Goal: Answer question/provide support: Share knowledge or assist other users

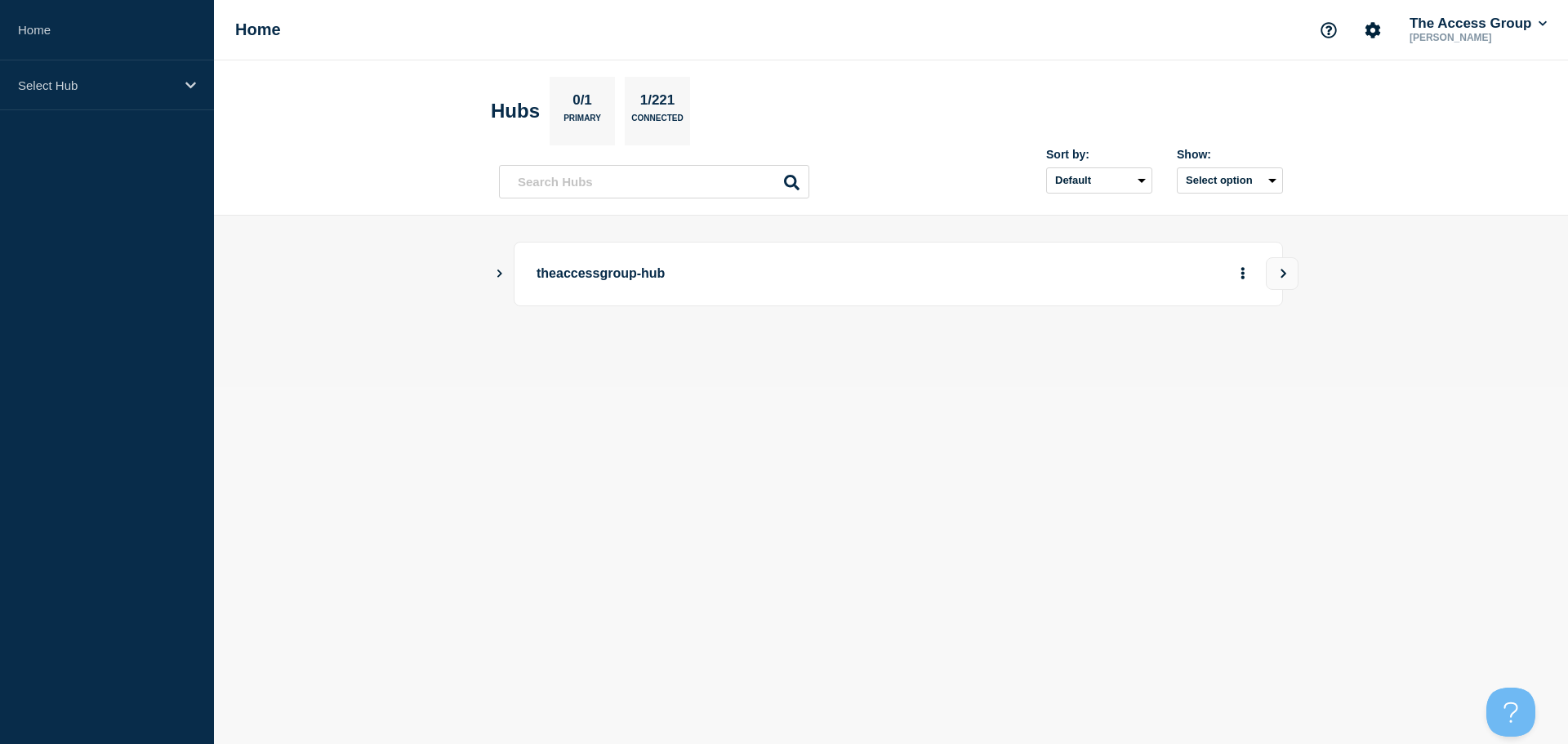
click at [500, 260] on div "theaccessgroup-hub" at bounding box center [891, 274] width 784 height 64
click at [500, 270] on icon "Show Connected Hubs" at bounding box center [499, 273] width 11 height 8
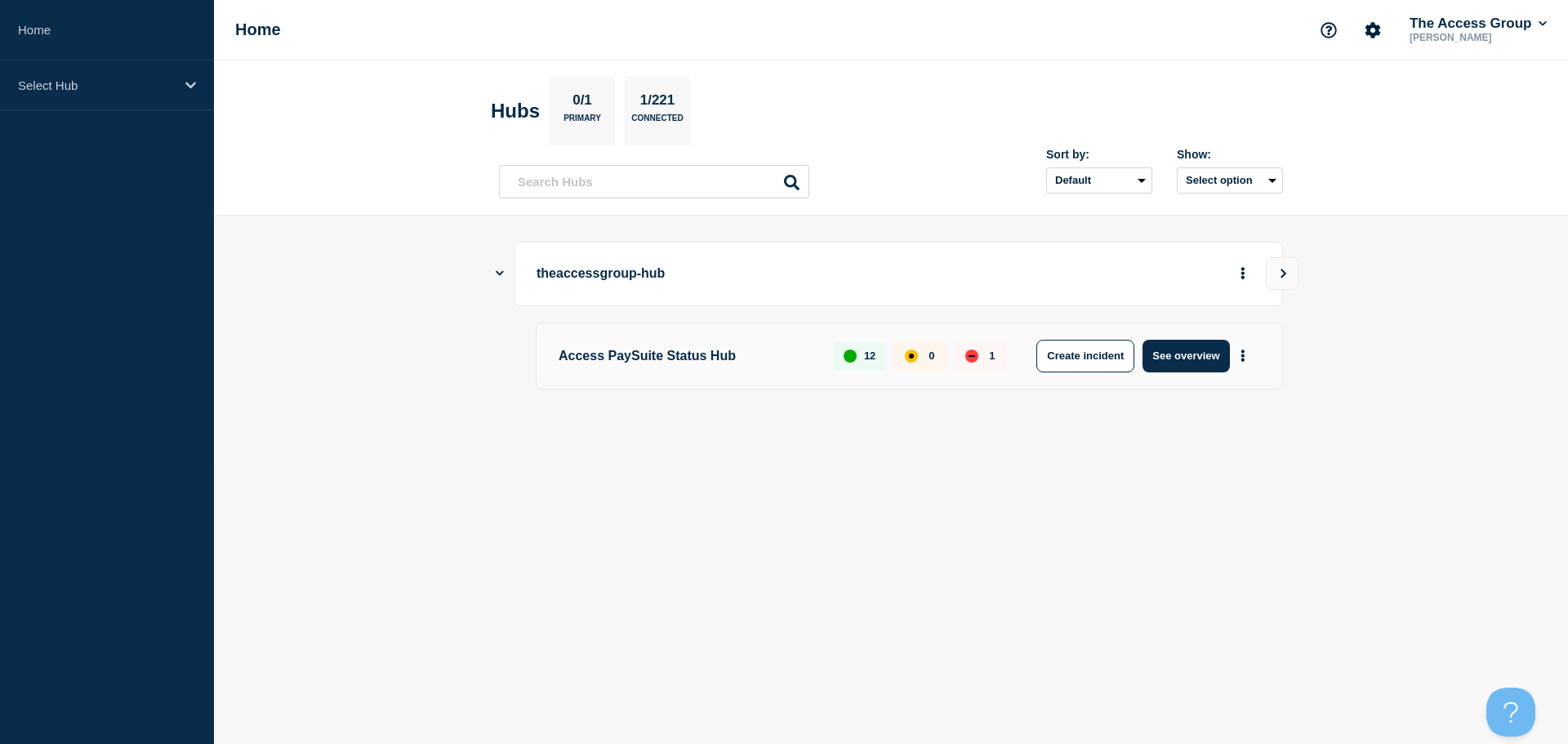
drag, startPoint x: 634, startPoint y: 361, endPoint x: 709, endPoint y: 340, distance: 77.9
click at [638, 361] on p "Access PaySuite Status Hub" at bounding box center [687, 356] width 257 height 33
click at [1174, 356] on button "See overview" at bounding box center [1185, 356] width 87 height 33
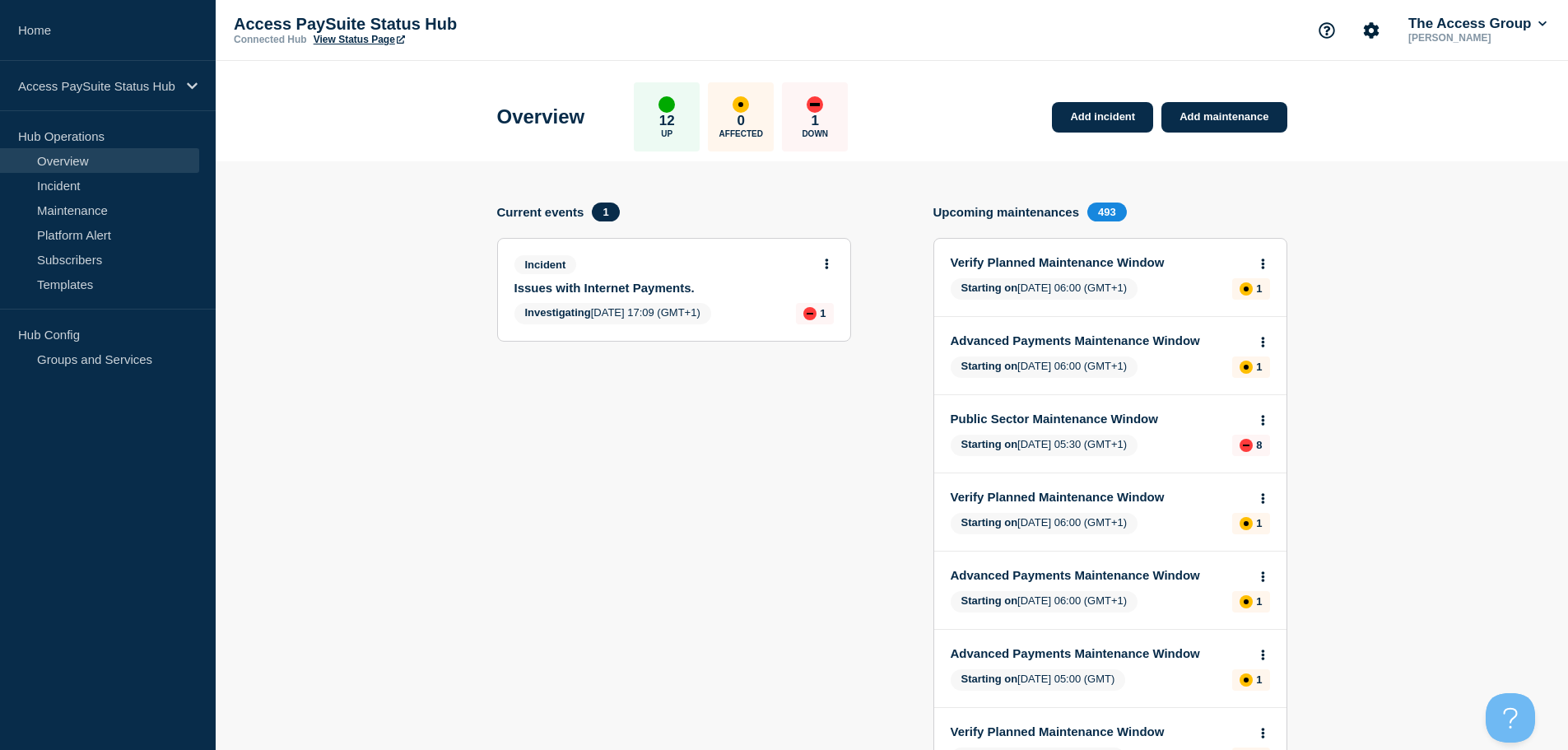
click at [640, 290] on link "Issues with Internet Payments." at bounding box center [663, 288] width 297 height 14
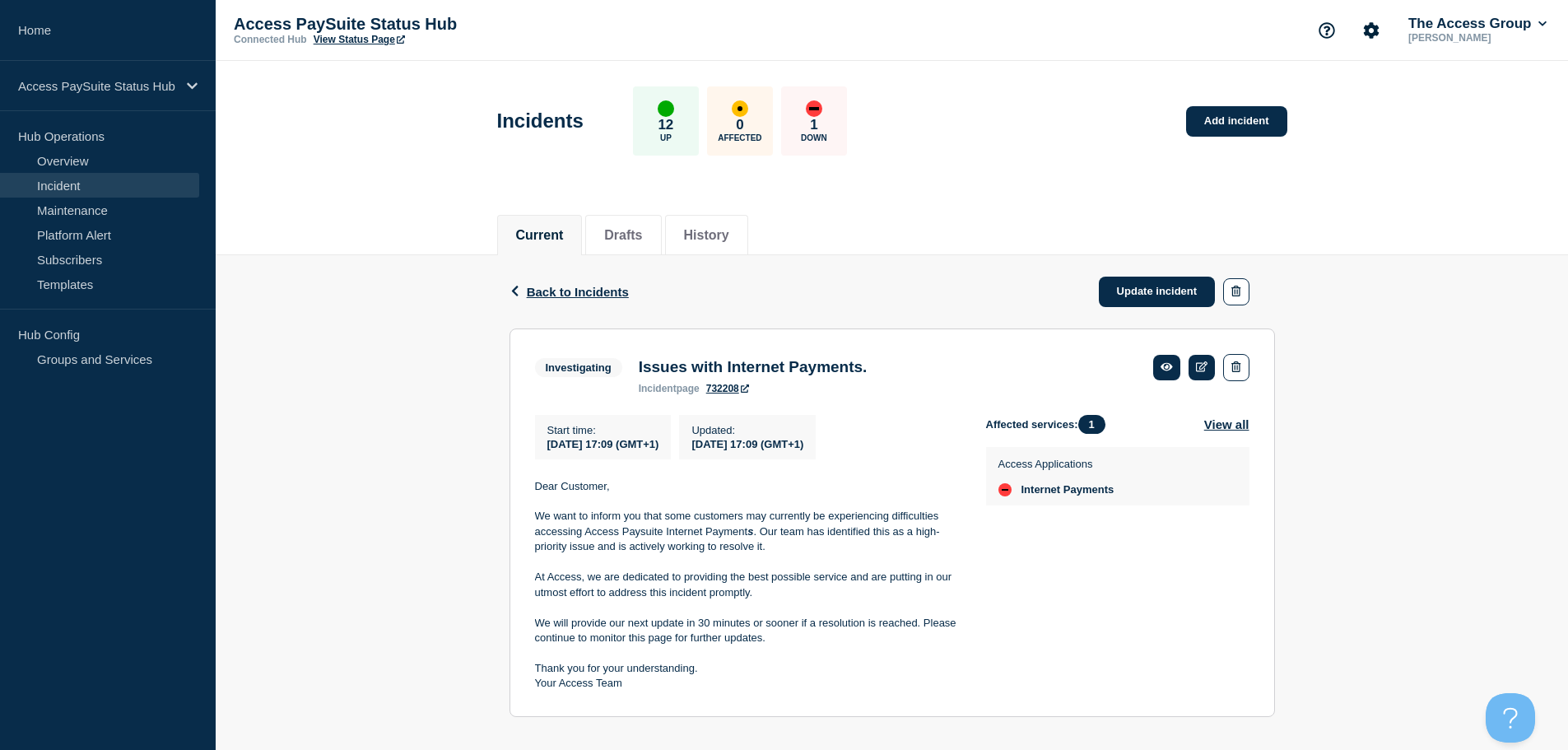
scroll to position [23, 0]
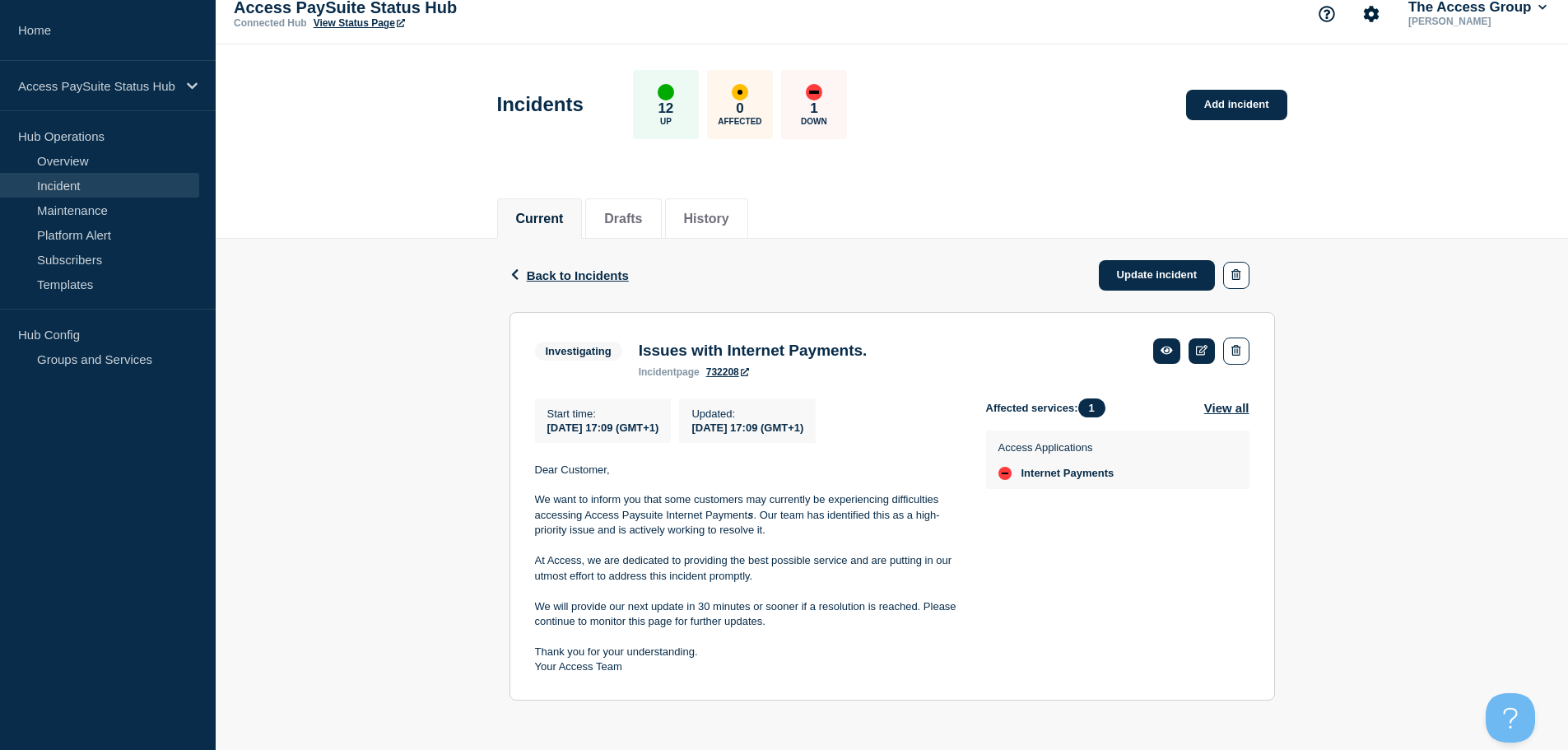
click at [714, 524] on p "We want to inform you that some customers may currently be experiencing difficu…" at bounding box center [747, 515] width 425 height 45
drag, startPoint x: 731, startPoint y: 364, endPoint x: 718, endPoint y: 371, distance: 14.8
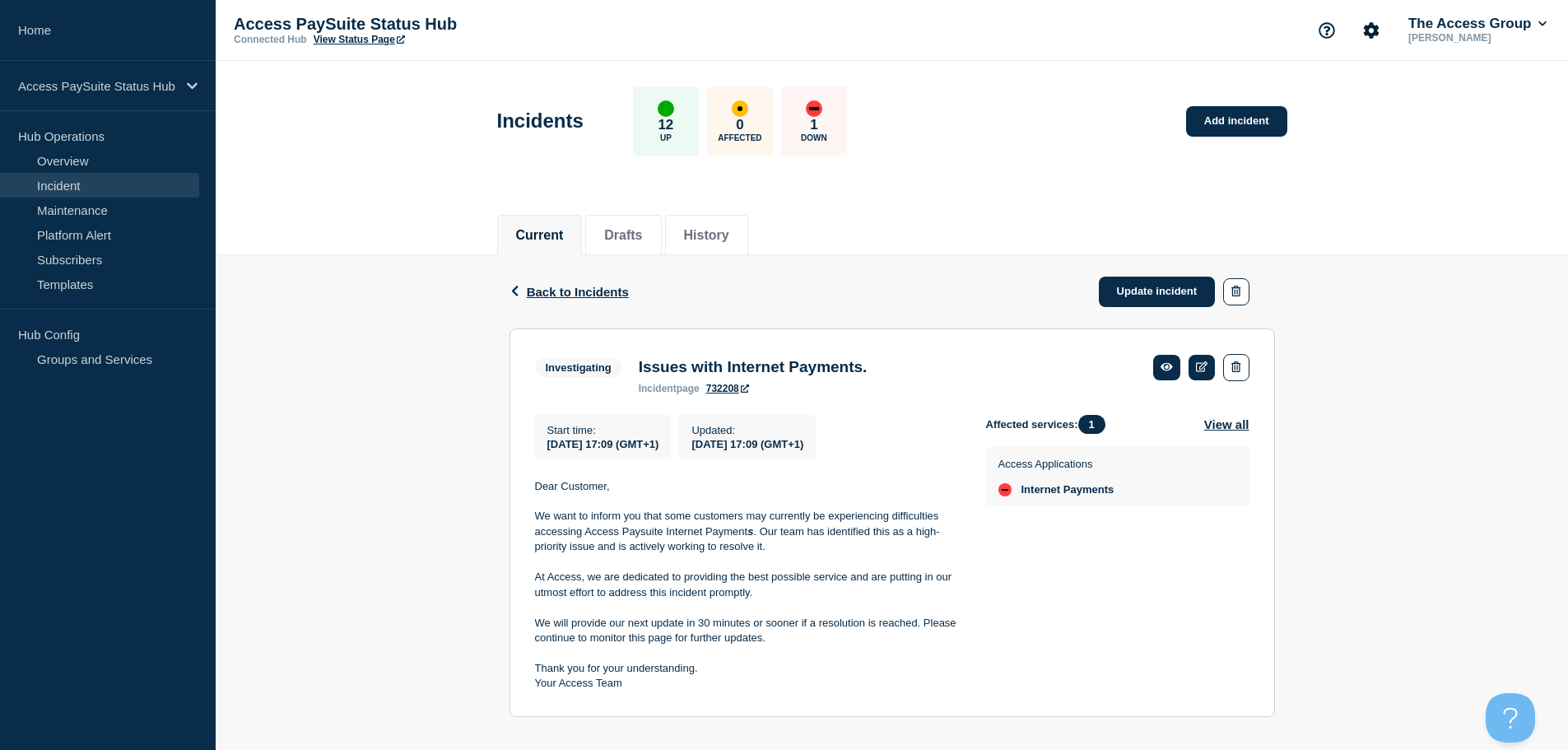
click at [380, 204] on div "Current Drafts History" at bounding box center [891, 226] width 1352 height 57
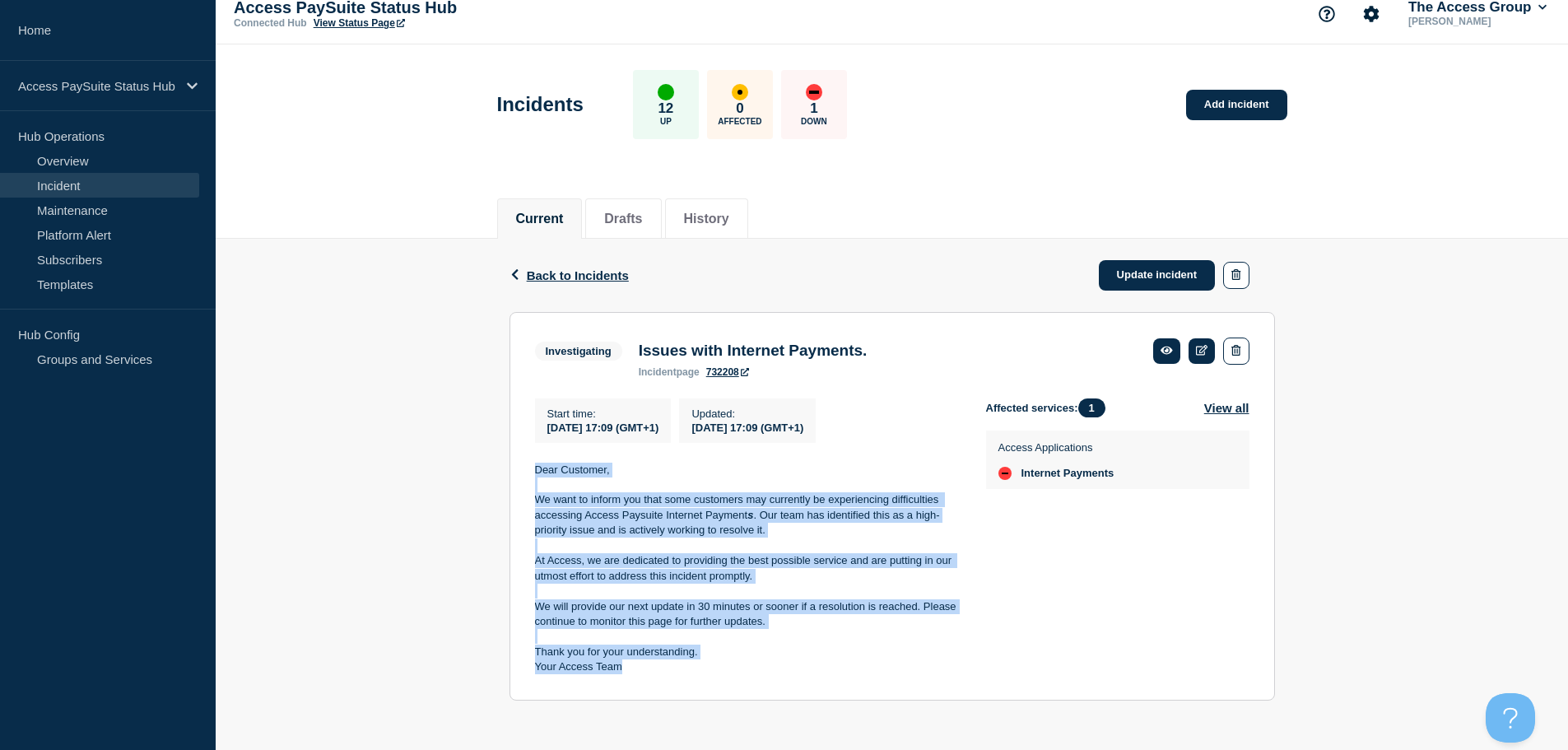
drag, startPoint x: 536, startPoint y: 472, endPoint x: 644, endPoint y: 676, distance: 230.8
click at [644, 679] on section "Investigating Issues with Internet Payments. incident page 732208 Start time : …" at bounding box center [892, 507] width 766 height 389
copy div "Dear Customer, We want to inform you that some customers may currently be exper…"
click at [1141, 272] on link "Update incident" at bounding box center [1156, 276] width 117 height 31
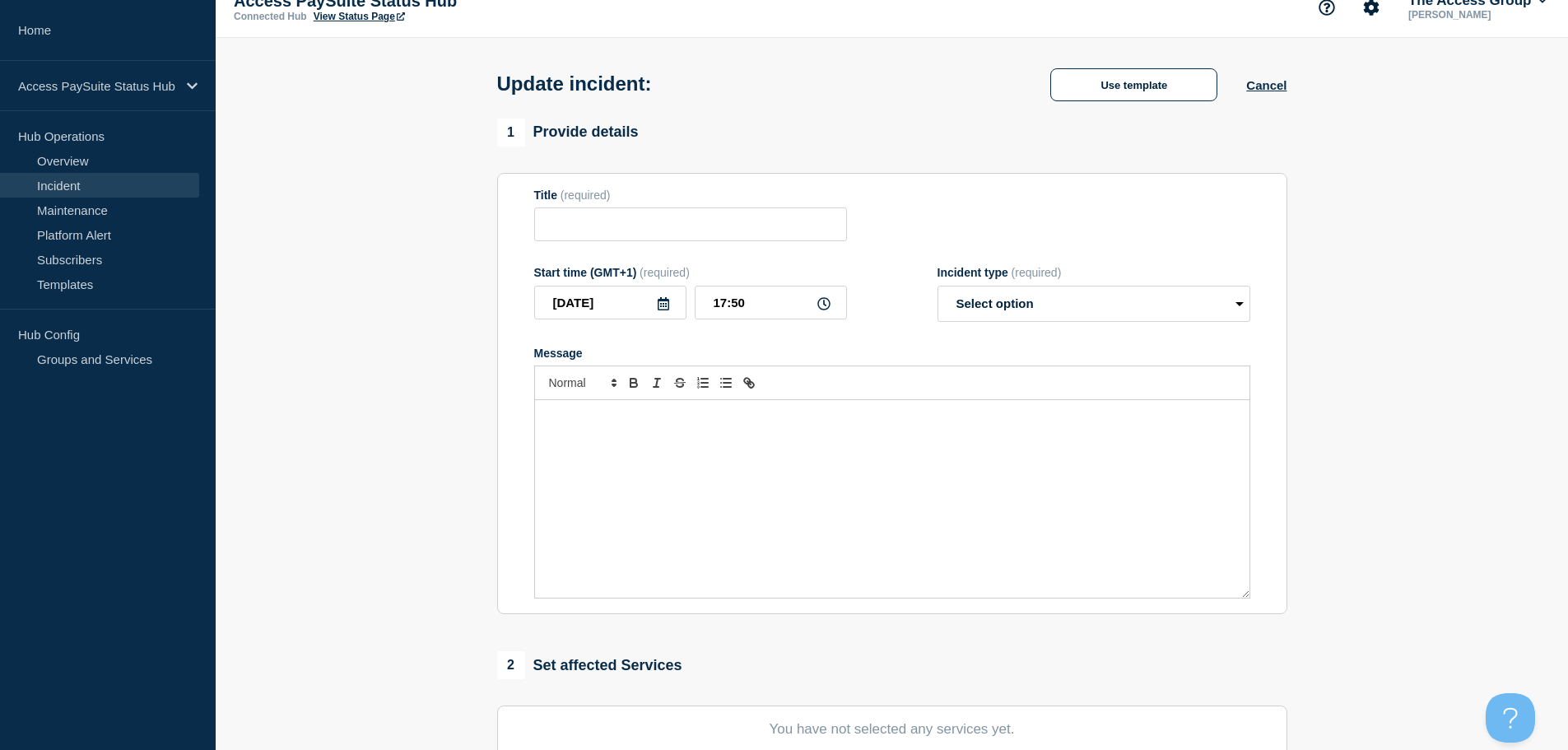
click at [425, 509] on section "1 Provide details Title (required) Start time (GMT+1) (required) [DATE] 17:50 I…" at bounding box center [891, 580] width 1352 height 924
type input "Issues with Internet Payments."
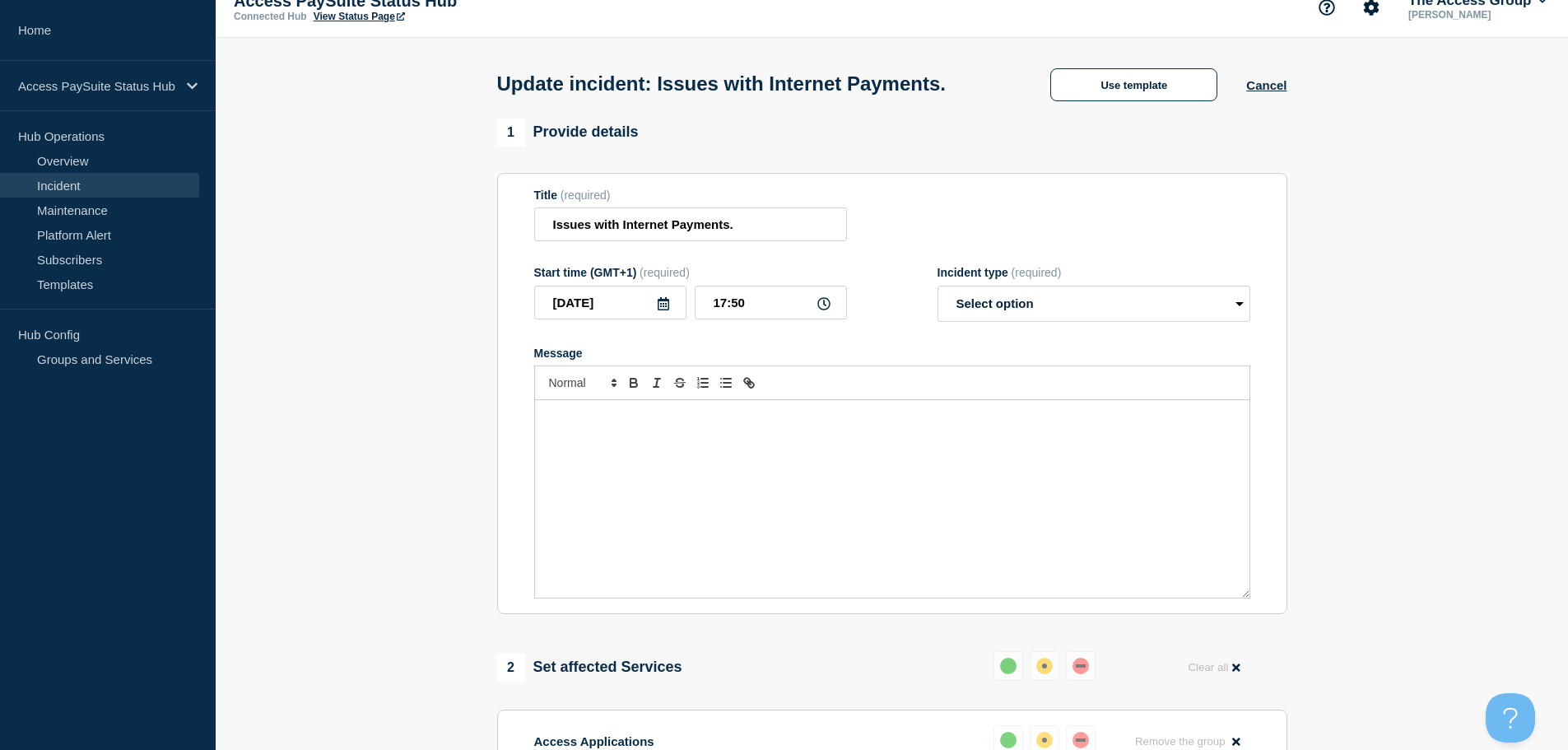
click at [652, 464] on div "Message" at bounding box center [892, 499] width 715 height 198
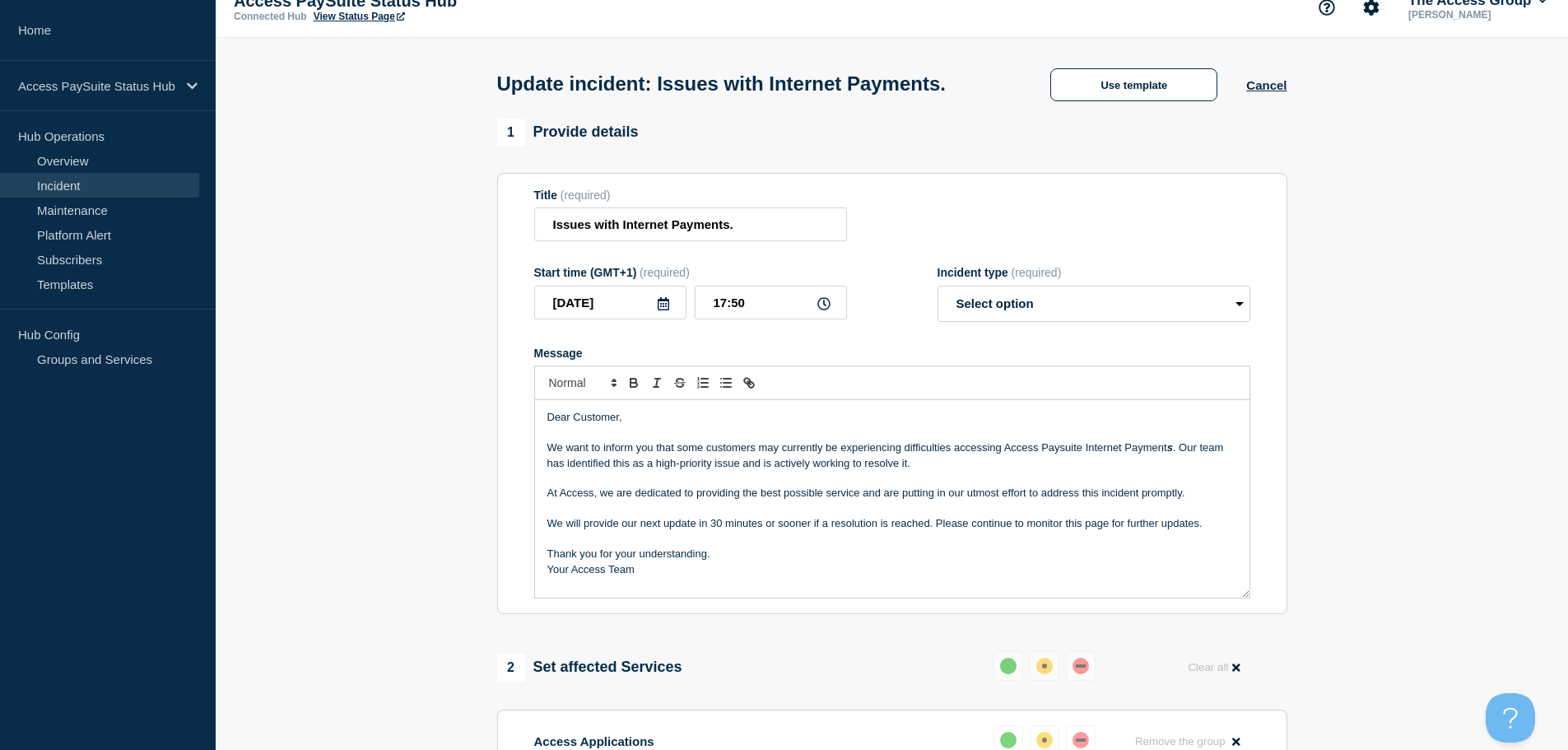
click at [724, 561] on p "Thank you for your understanding." at bounding box center [892, 553] width 690 height 14
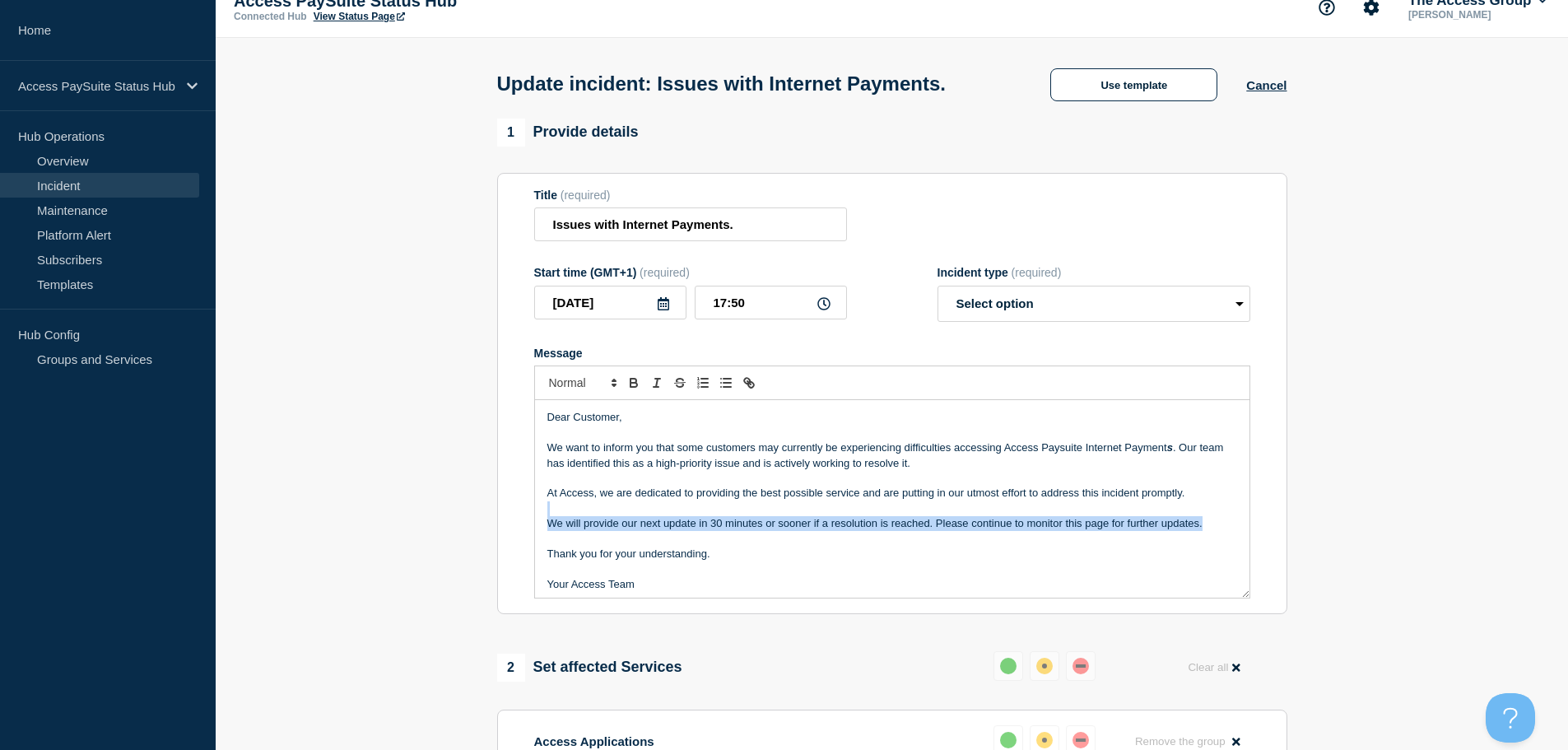
drag, startPoint x: 1217, startPoint y: 533, endPoint x: 1024, endPoint y: 510, distance: 194.4
click at [1024, 510] on div "Dear Customer, We want to inform you that some customers may currently be exper…" at bounding box center [892, 499] width 715 height 198
click at [908, 513] on p "Message" at bounding box center [892, 508] width 690 height 14
click at [977, 507] on p "Message" at bounding box center [892, 508] width 690 height 14
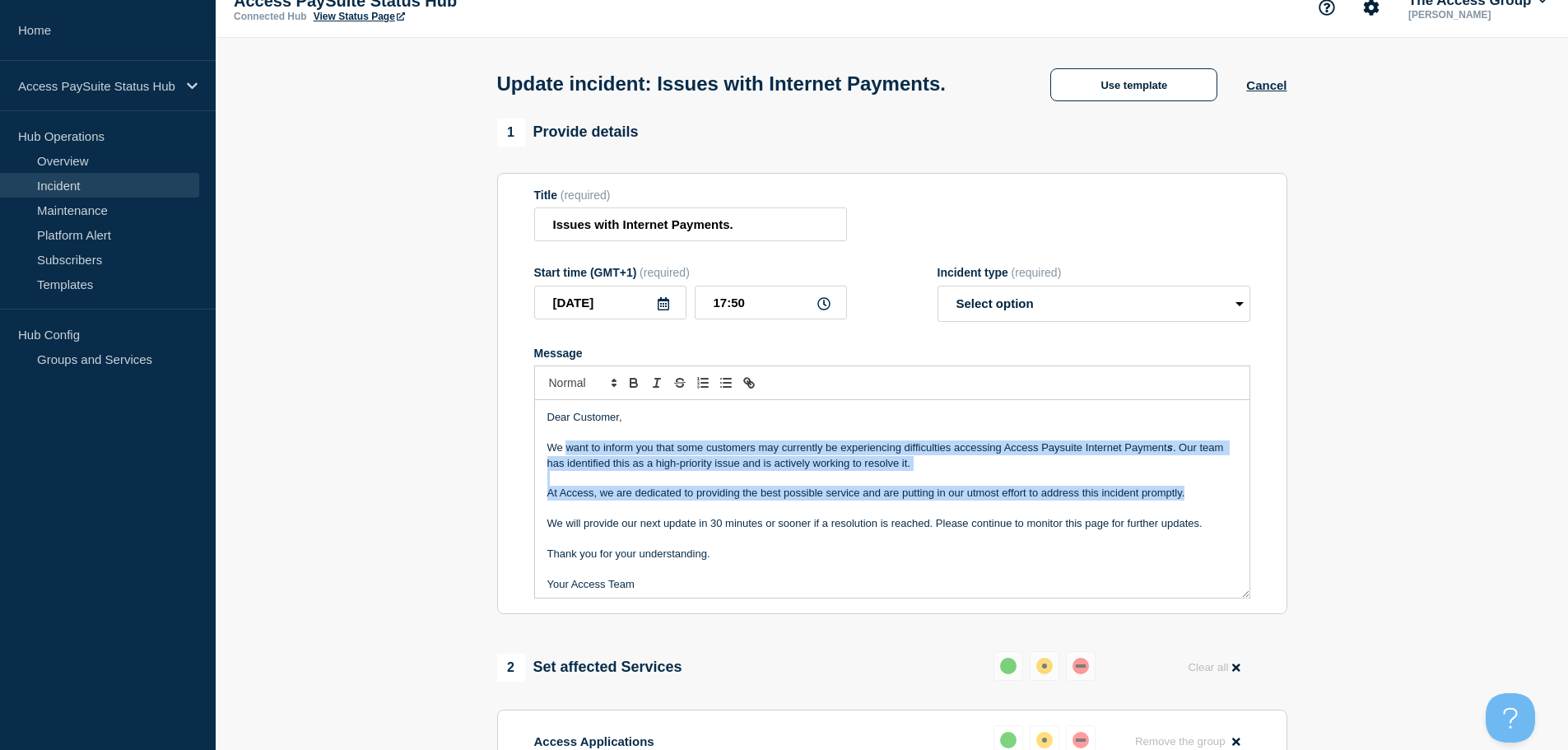
drag, startPoint x: 1194, startPoint y: 497, endPoint x: 567, endPoint y: 454, distance: 628.5
click at [567, 454] on div "Dear Customer, We want to inform you that some customers may currently be exper…" at bounding box center [892, 499] width 715 height 198
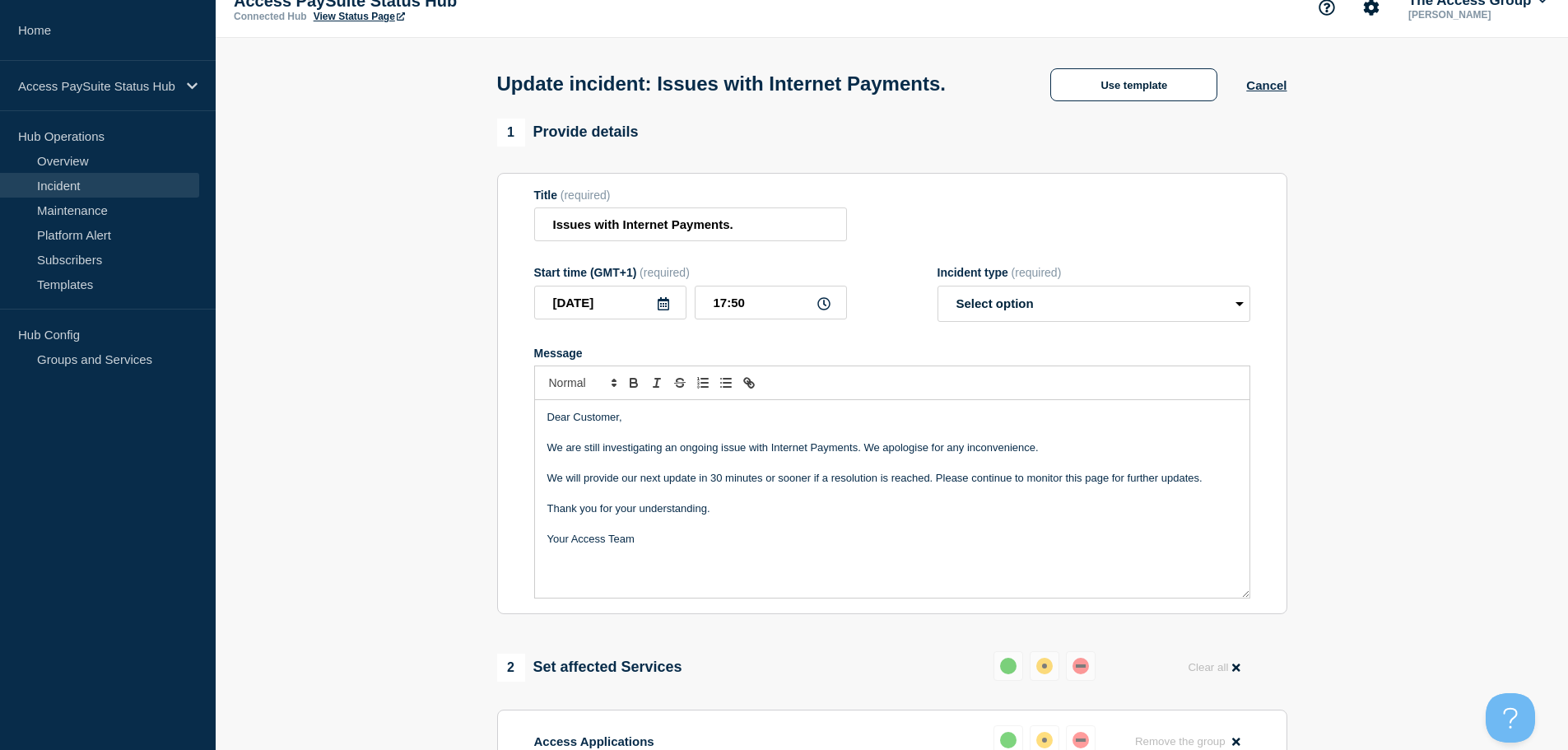
click at [545, 484] on div "Dear Customer, We are still investigating an ongoing issue with Internet Paymen…" at bounding box center [892, 499] width 715 height 198
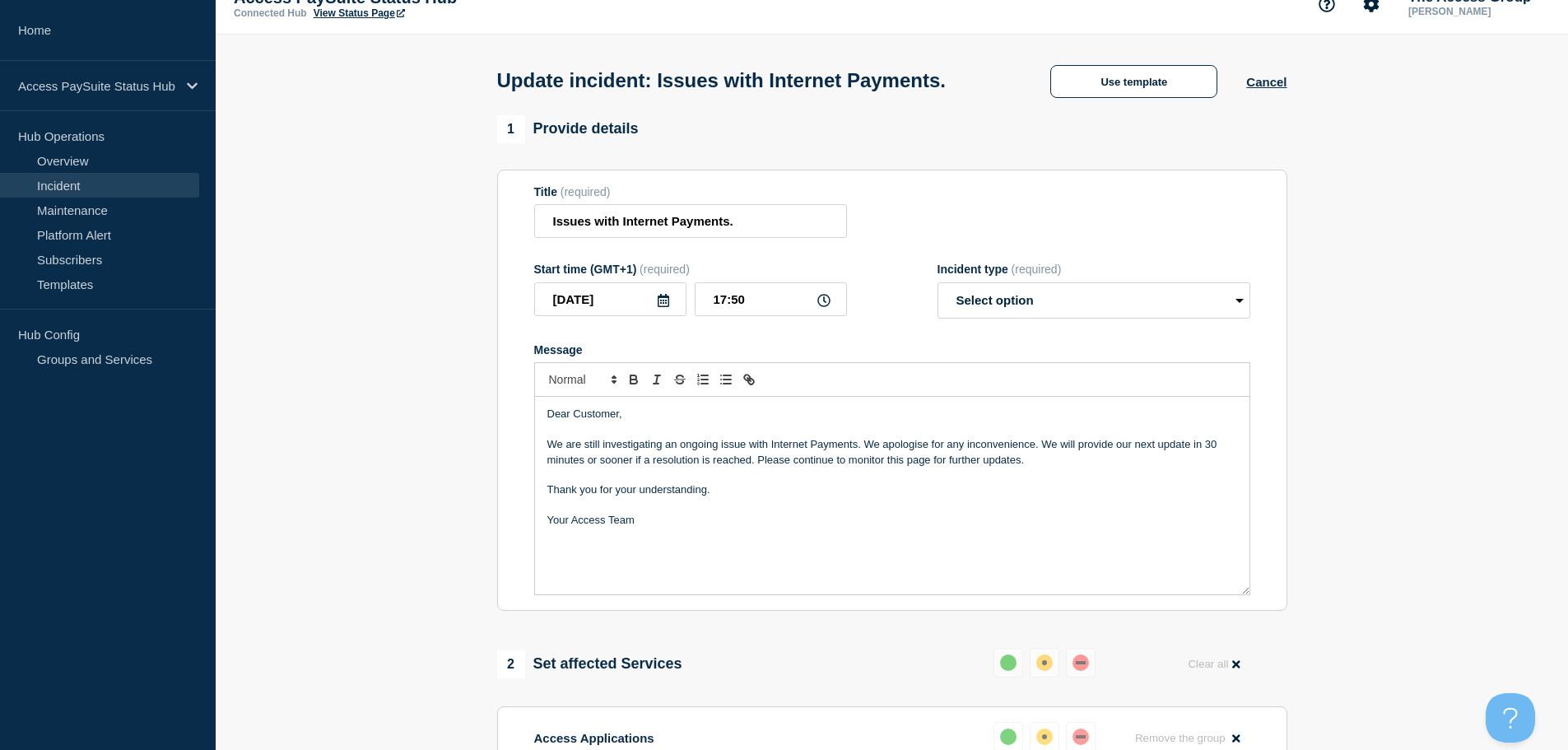
scroll to position [23, 0]
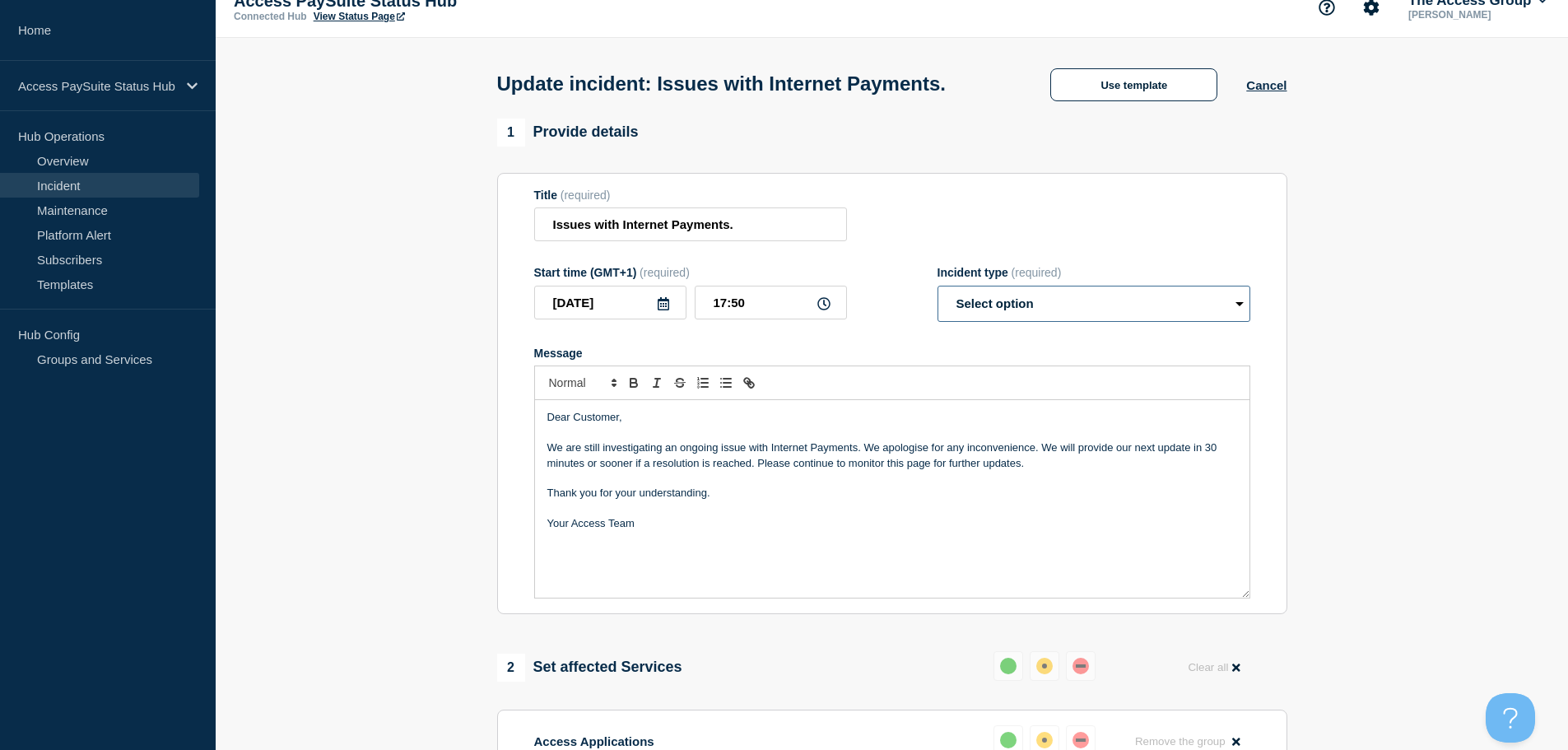
click at [1069, 310] on select "Select option Investigating Identified Monitoring Resolved" at bounding box center [1094, 304] width 313 height 37
select select "investigating"
click at [938, 289] on select "Select option Investigating Identified Monitoring Resolved" at bounding box center [1094, 304] width 313 height 37
click at [937, 245] on form "Title (required) Issues with Internet Payments. Start time (GMT+1) (required) […" at bounding box center [892, 394] width 716 height 411
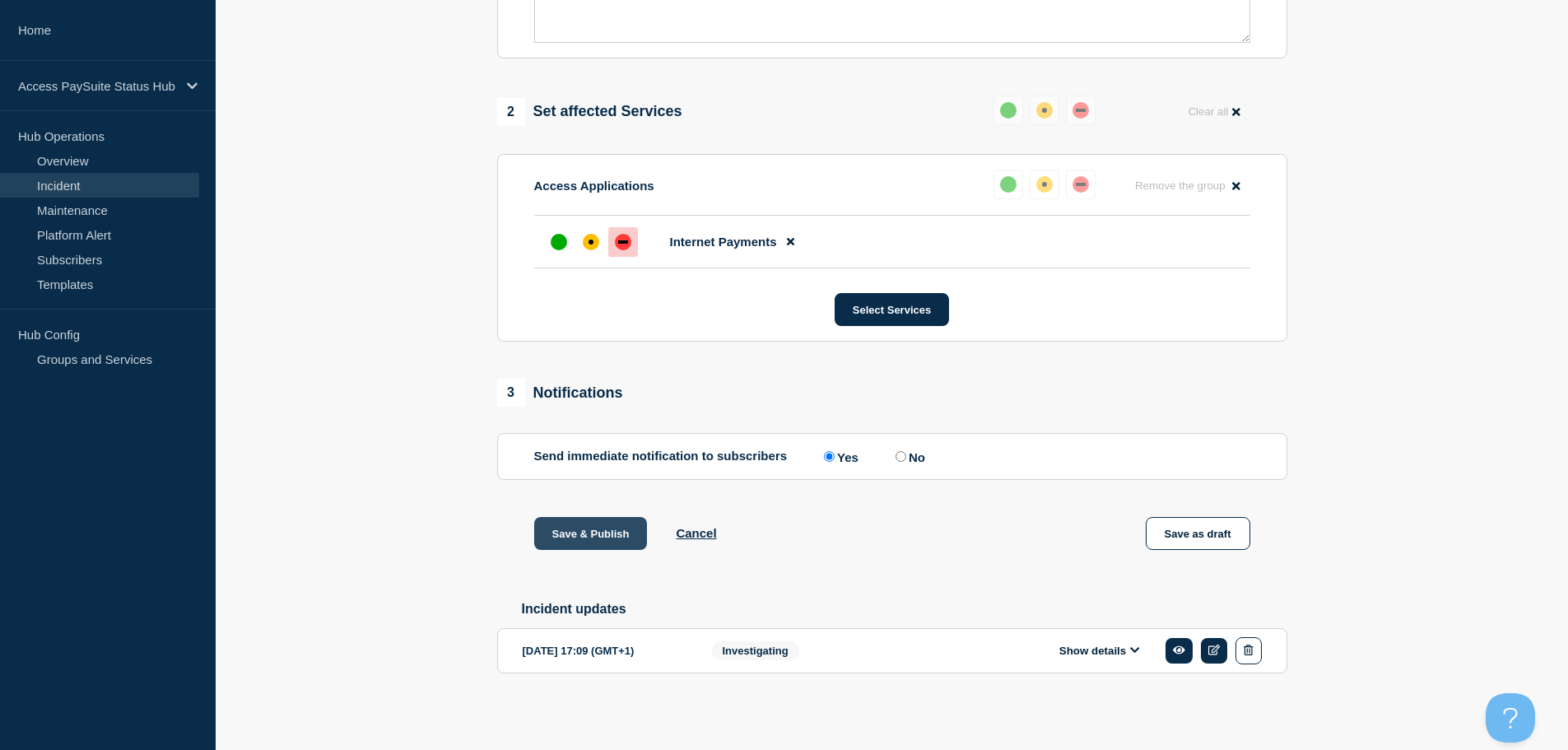
click at [618, 534] on button "Save & Publish" at bounding box center [591, 534] width 114 height 33
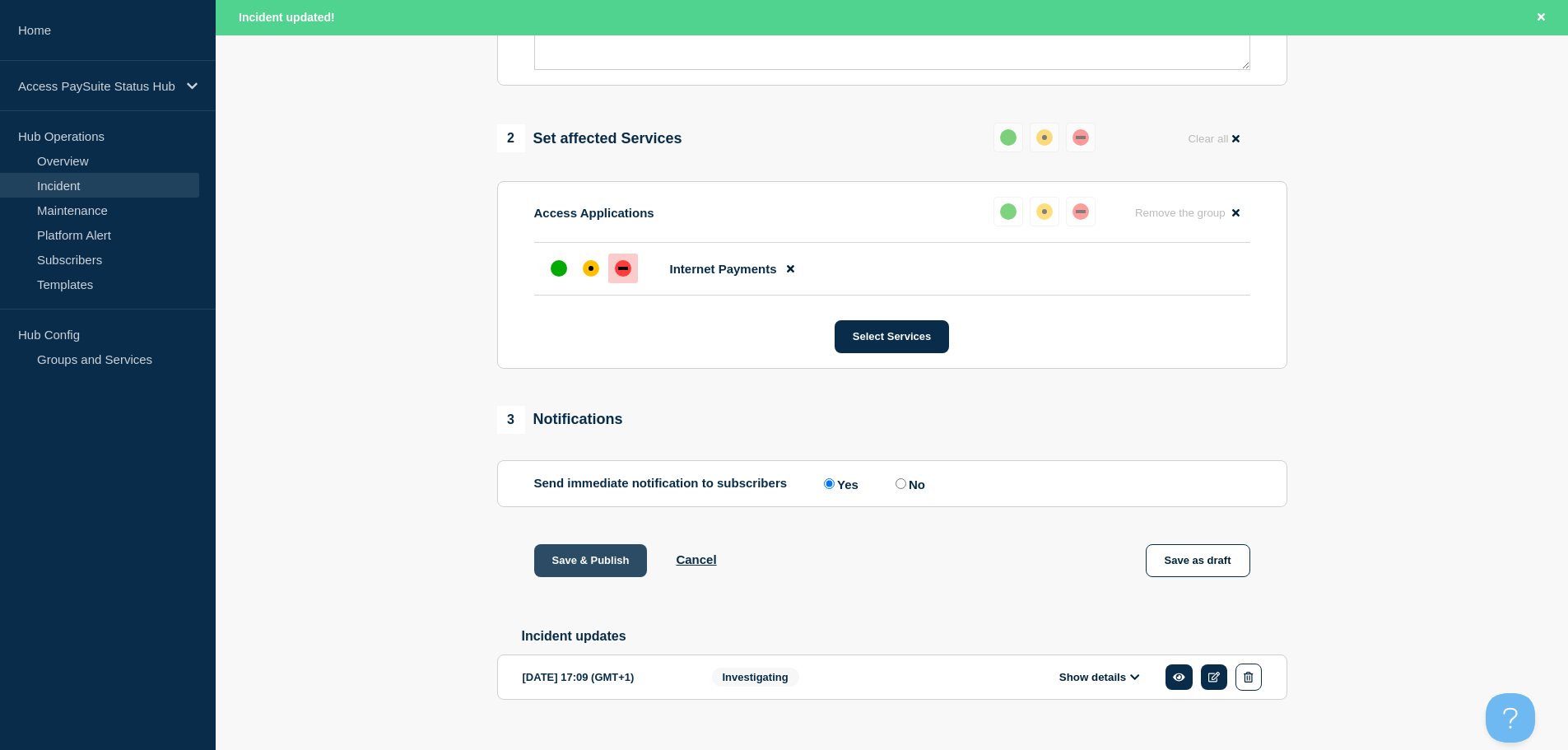
scroll to position [621, 0]
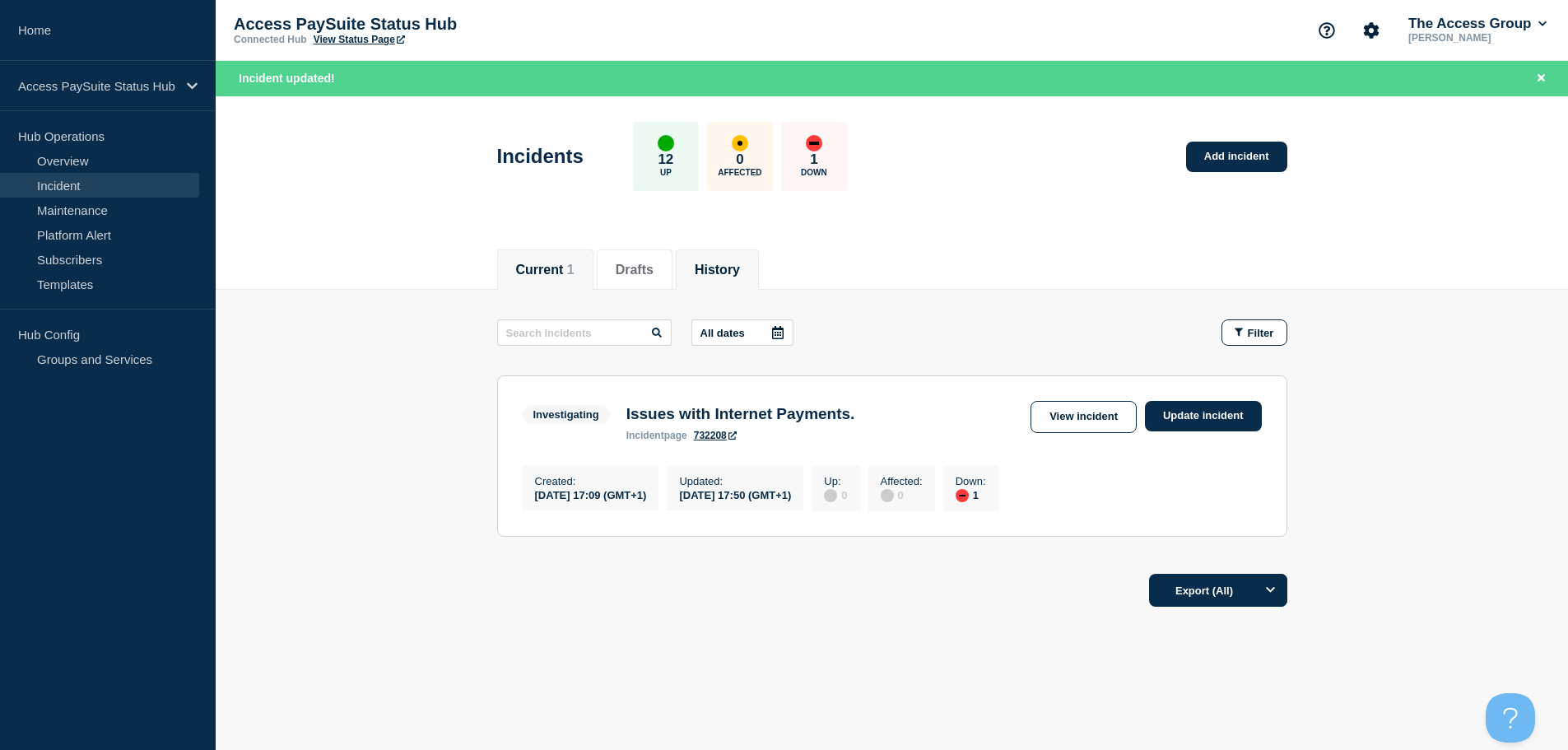
click at [731, 269] on button "History" at bounding box center [716, 270] width 45 height 14
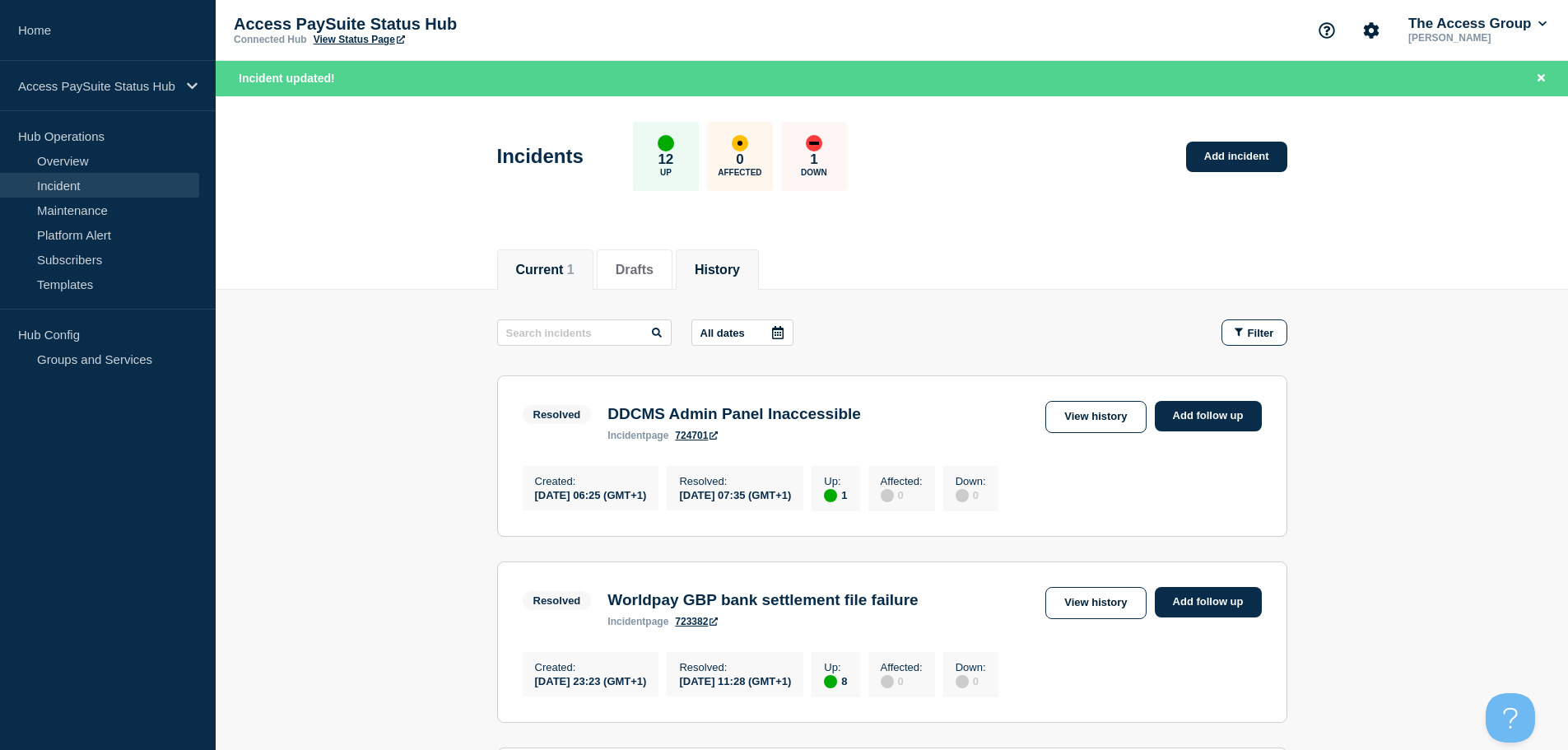
click at [564, 271] on button "Current 1" at bounding box center [545, 270] width 59 height 14
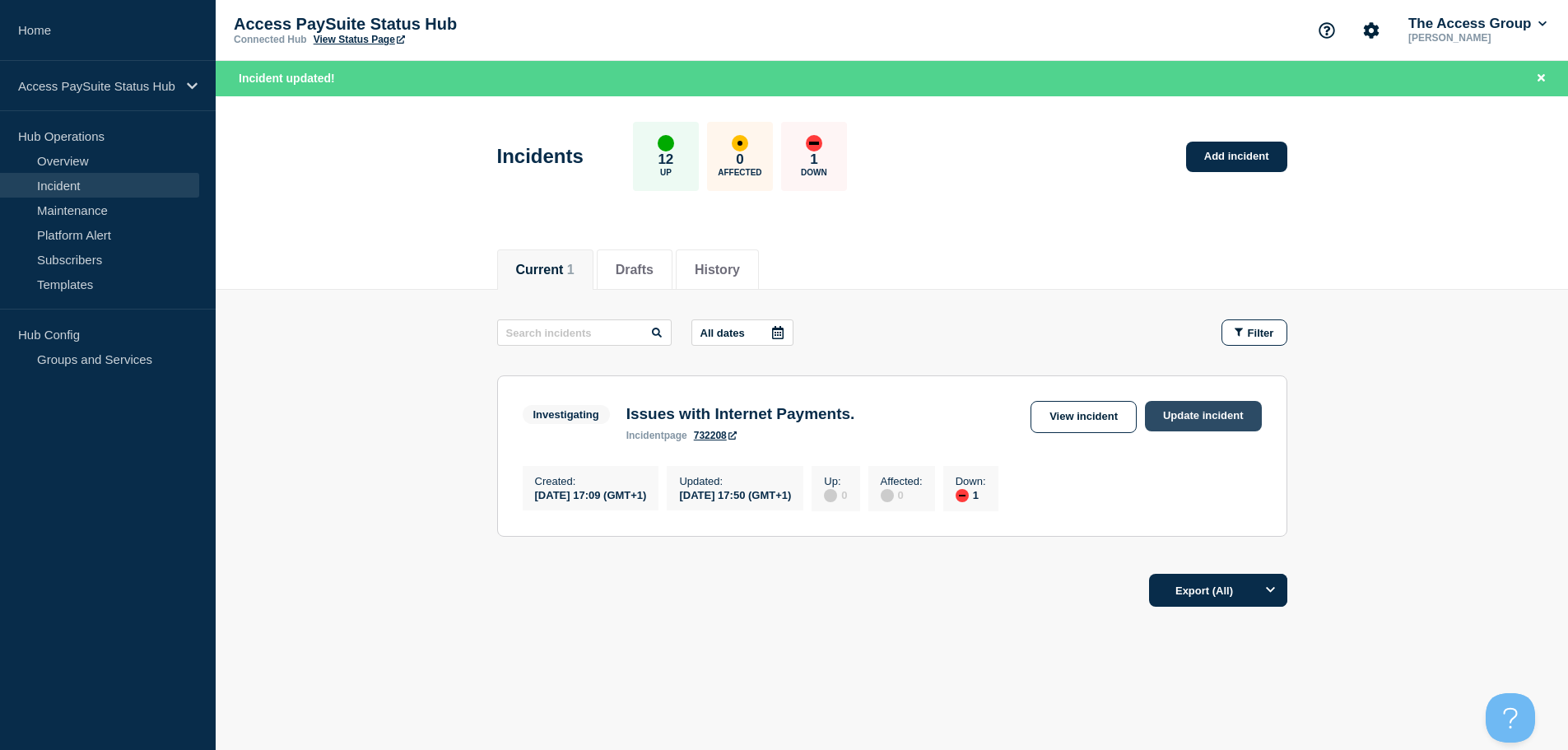
click at [1210, 415] on link "Update incident" at bounding box center [1203, 416] width 117 height 31
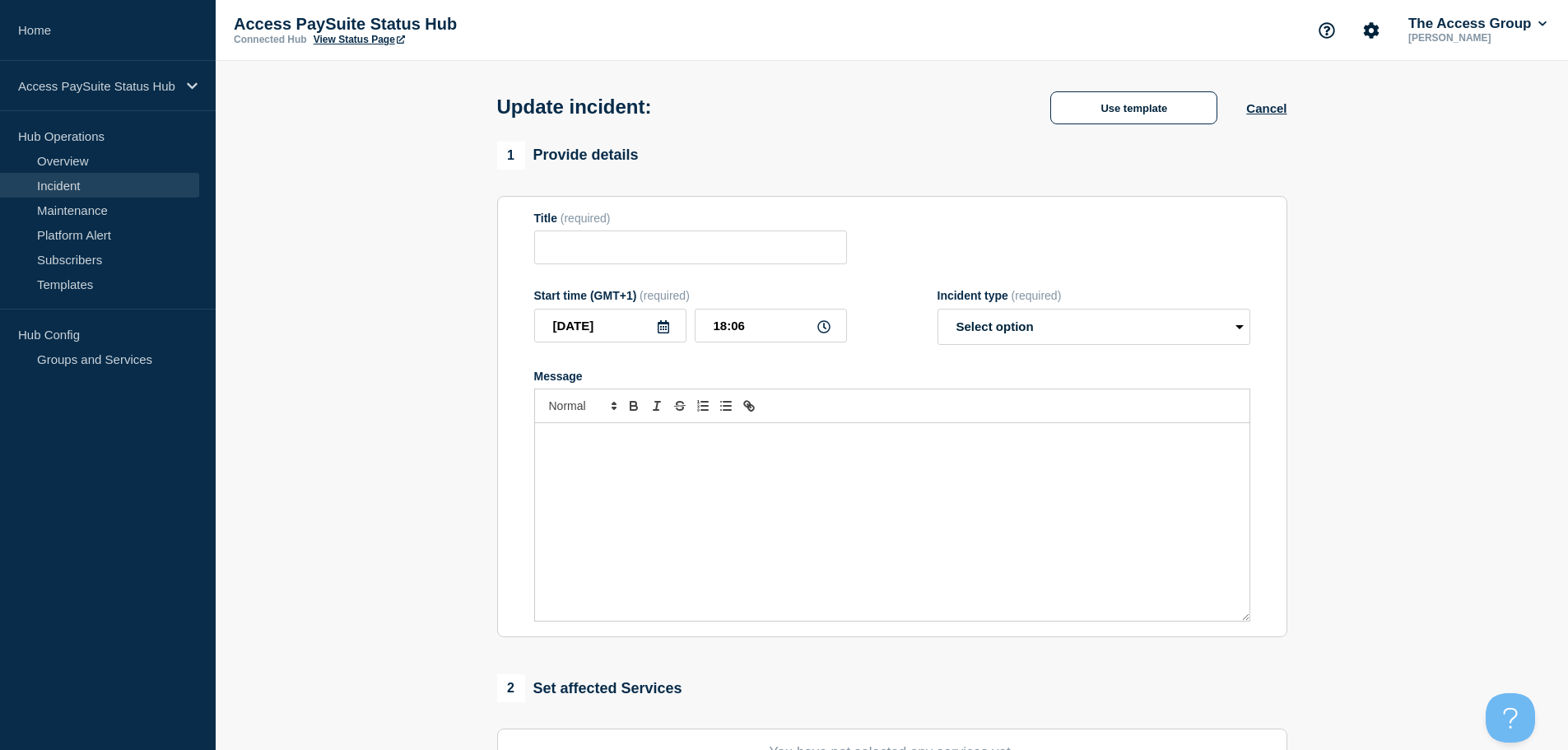
type input "Issues with Internet Payments."
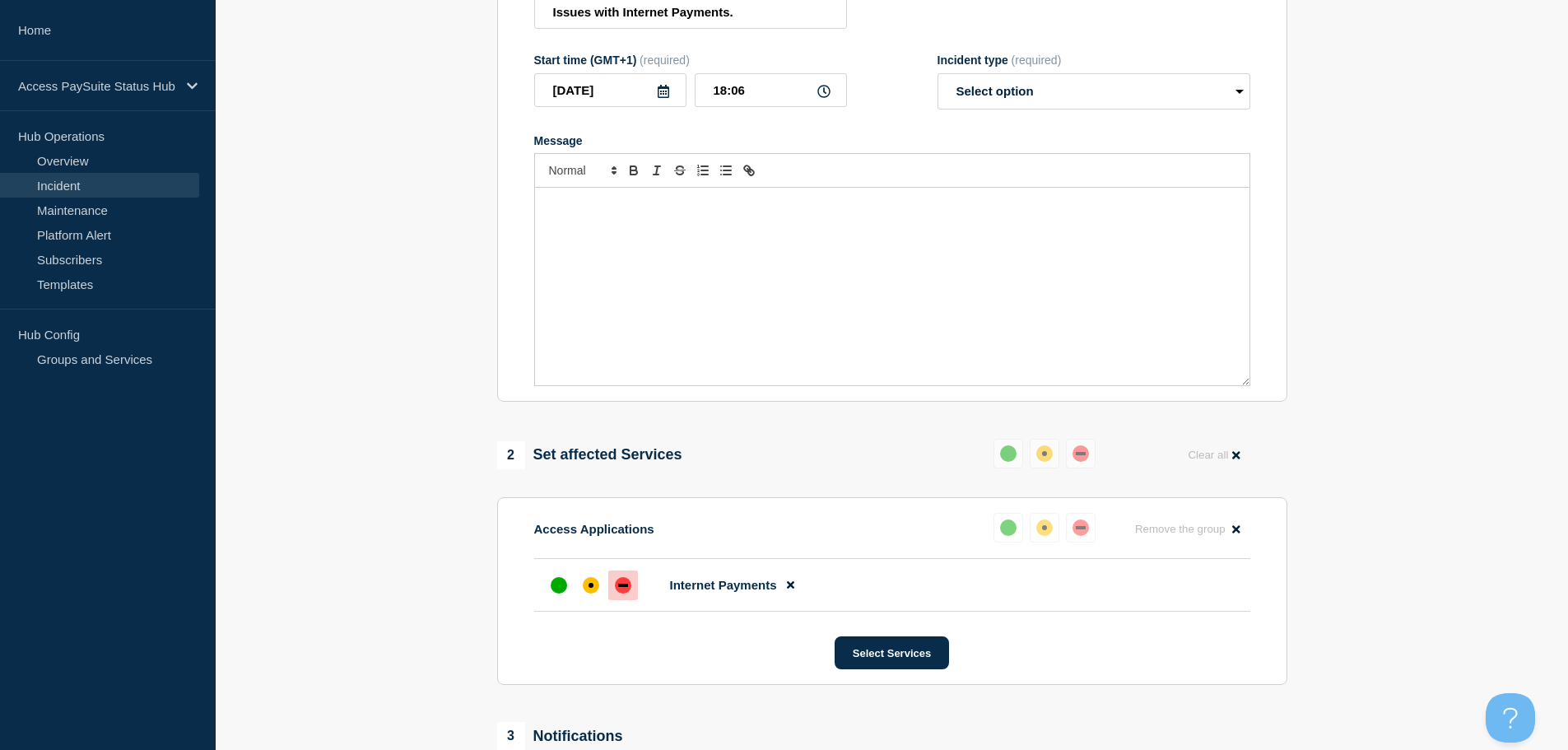
scroll to position [83, 0]
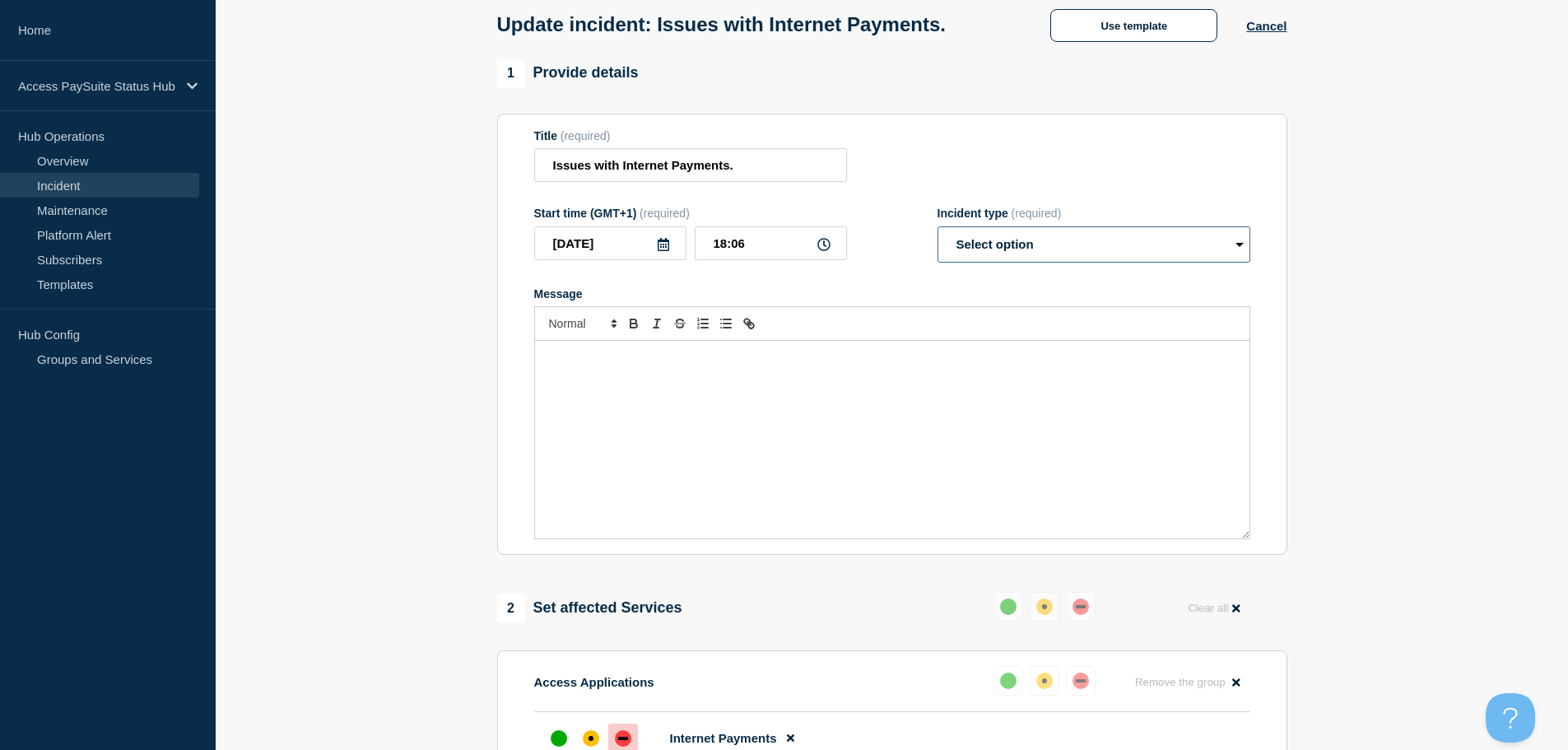
click at [1057, 250] on select "Select option Investigating Identified Monitoring Resolved" at bounding box center [1094, 244] width 313 height 37
click at [419, 242] on section "1 Provide details Title (required) Issues with Internet Payments. Start time (G…" at bounding box center [891, 667] width 1352 height 1217
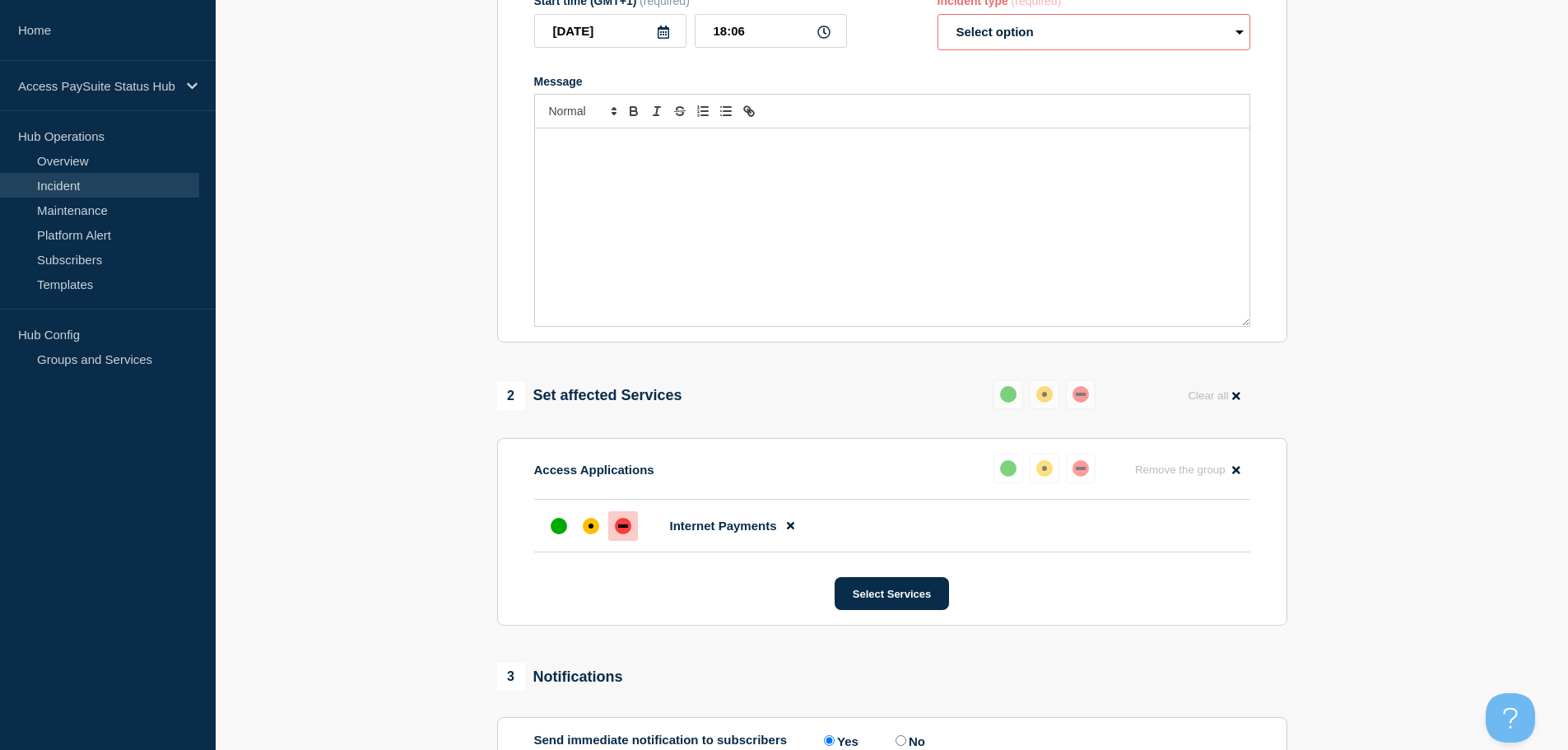
scroll to position [329, 0]
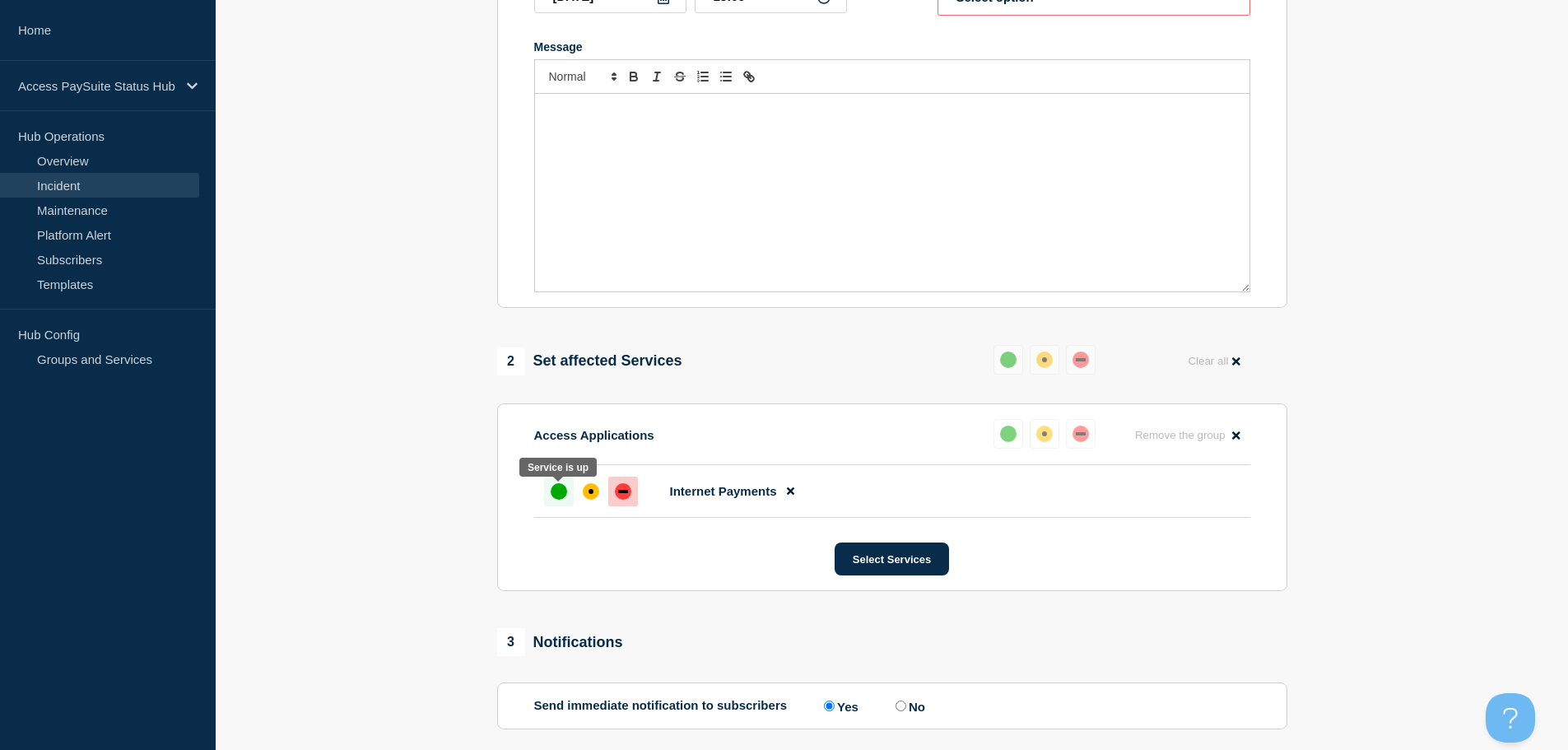
click at [554, 493] on div "up" at bounding box center [558, 491] width 16 height 16
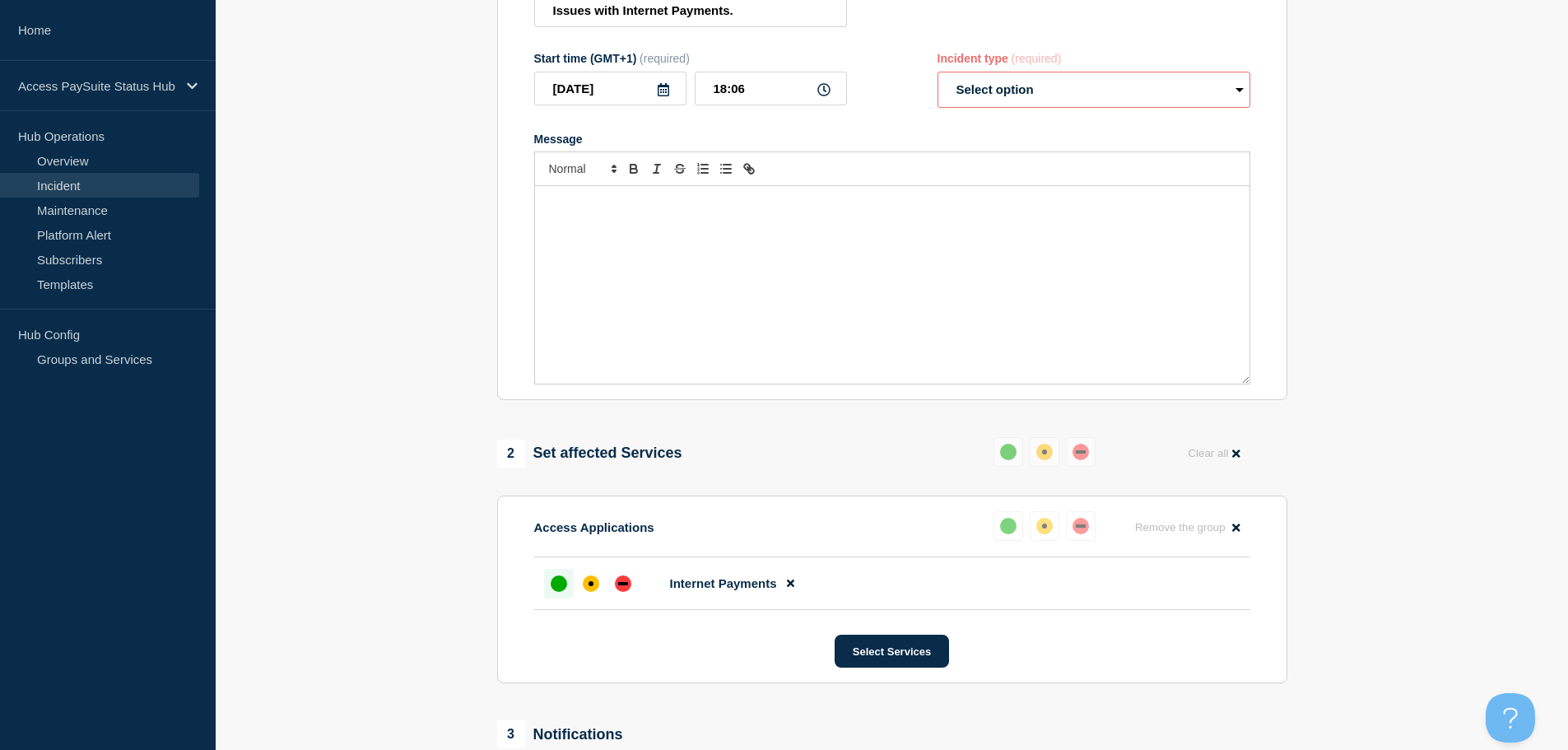
scroll to position [0, 0]
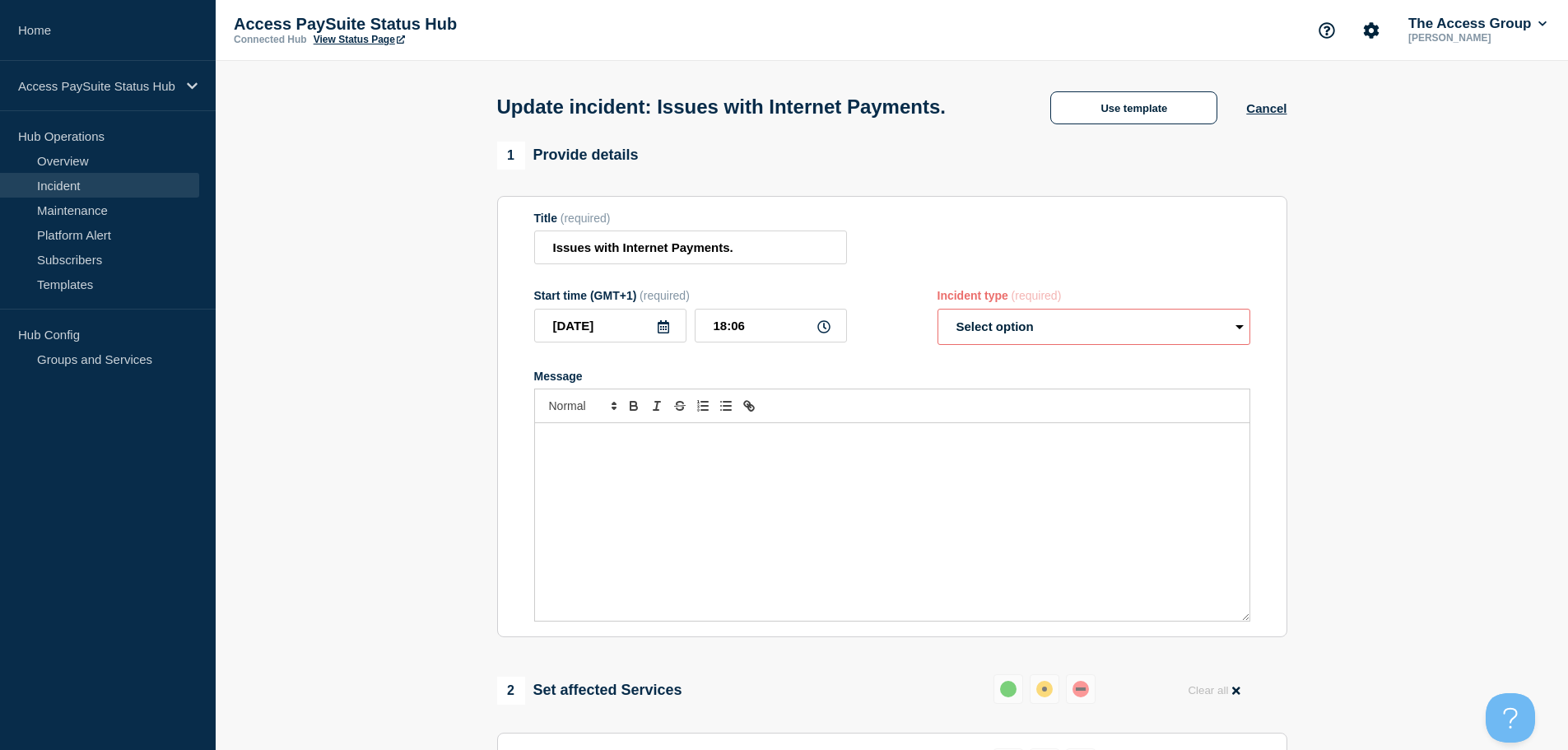
click at [1001, 325] on select "Select option Investigating Identified Monitoring Resolved" at bounding box center [1094, 327] width 313 height 37
click at [938, 312] on select "Select option Investigating Identified Monitoring Resolved" at bounding box center [1094, 327] width 313 height 37
click at [1002, 328] on select "Select option Investigating Identified Monitoring Resolved" at bounding box center [1094, 327] width 313 height 37
select select "monitoring"
click at [938, 312] on select "Select option Investigating Identified Monitoring Resolved" at bounding box center [1094, 327] width 313 height 37
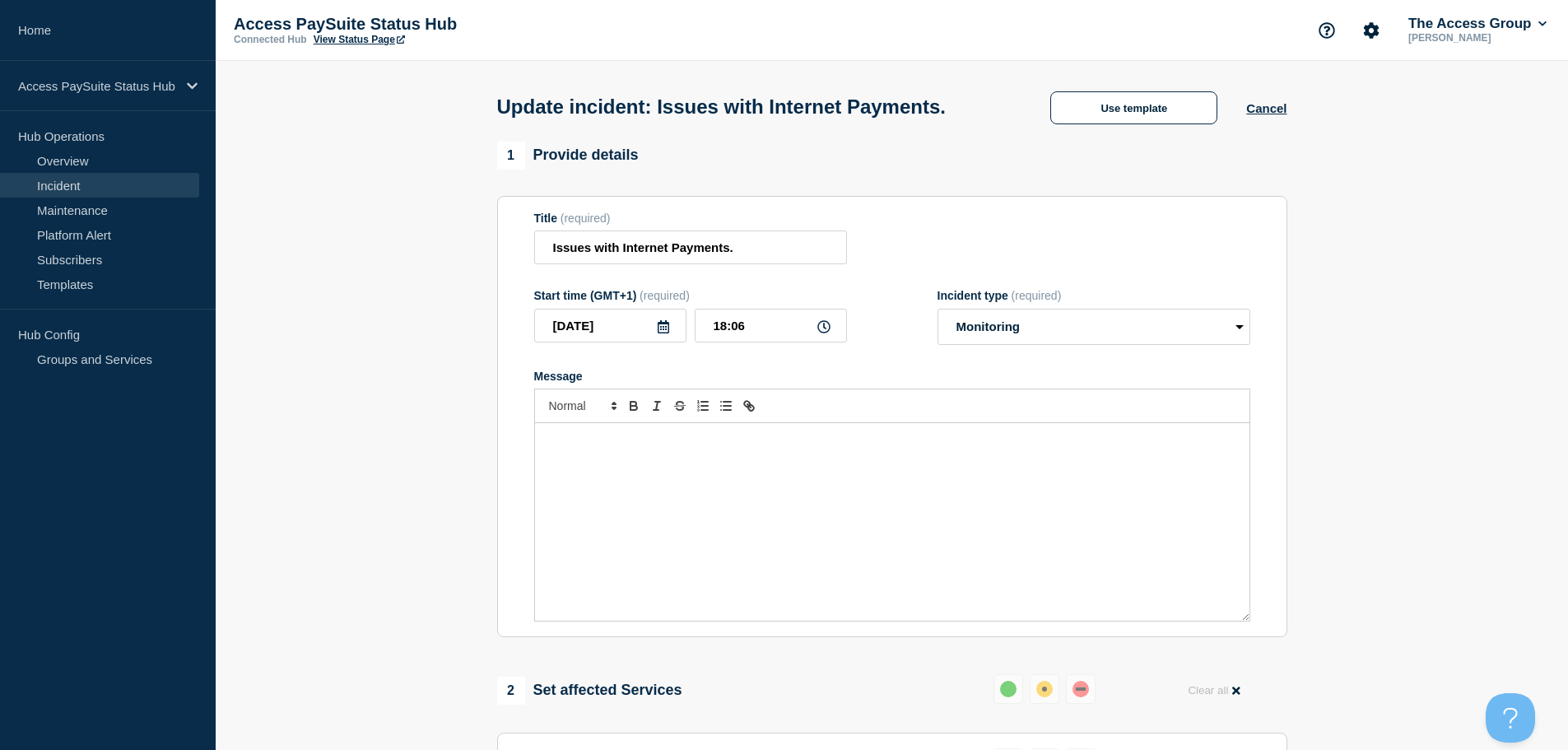
click at [932, 498] on div "Message" at bounding box center [892, 522] width 715 height 198
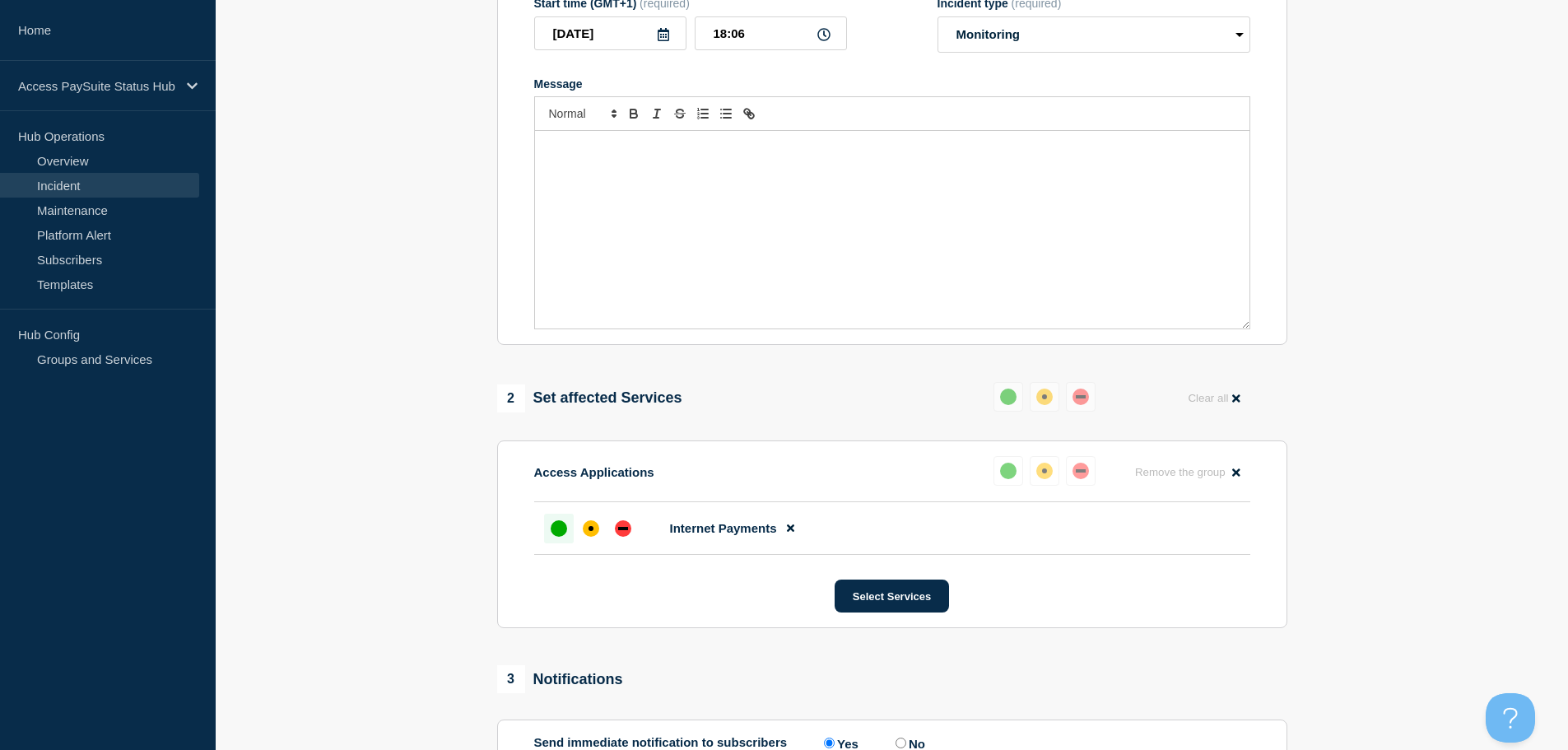
scroll to position [247, 0]
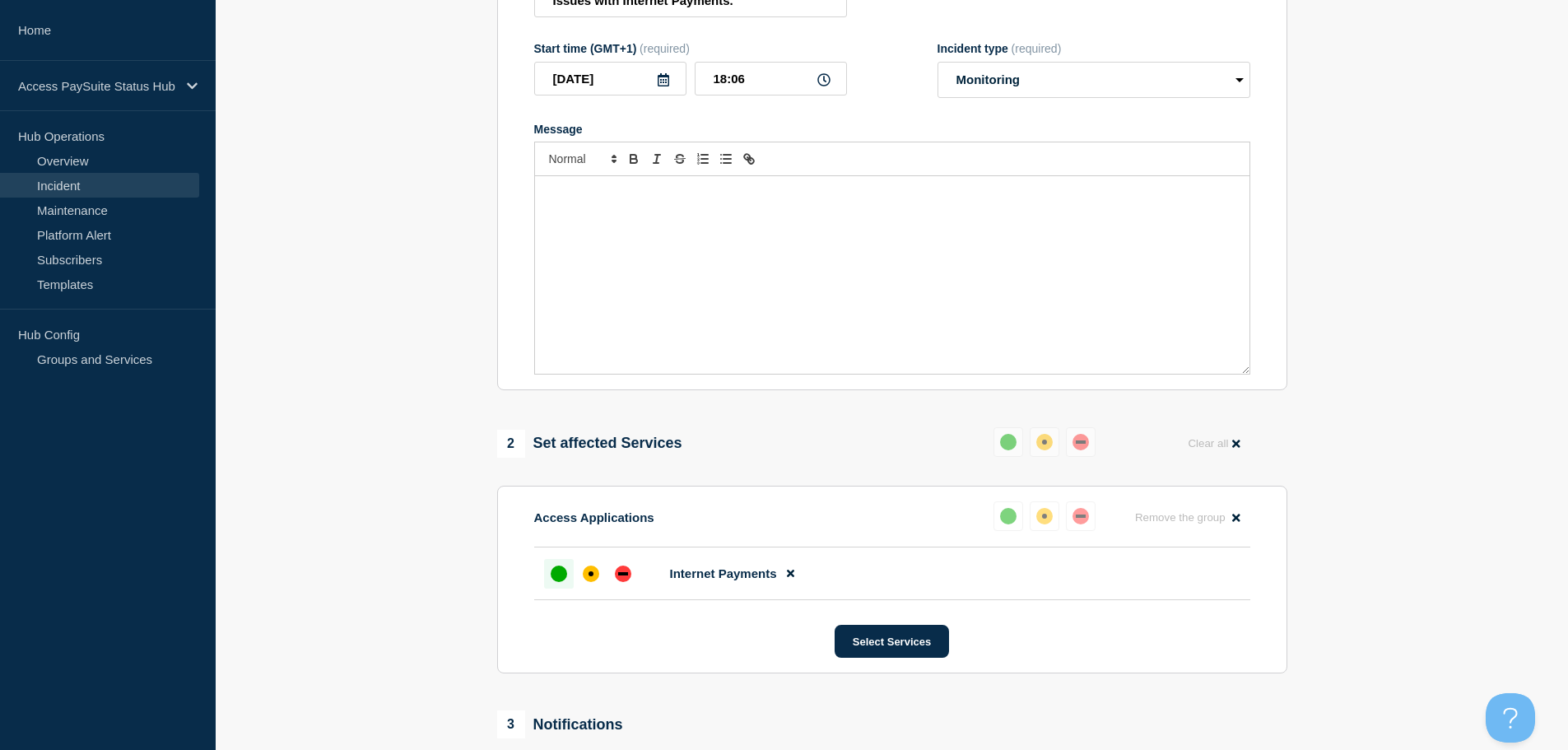
click at [670, 301] on div "Message" at bounding box center [892, 275] width 715 height 198
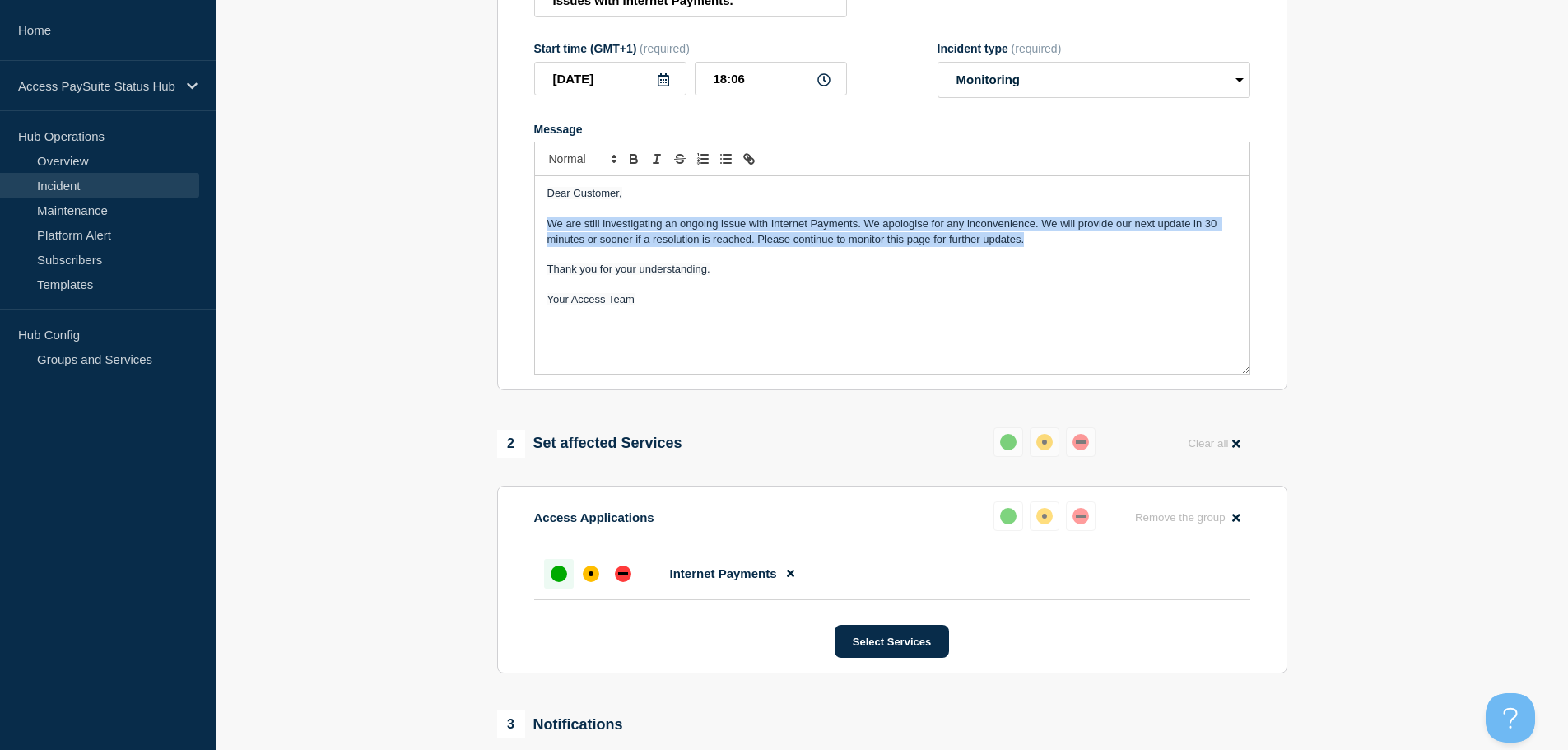
drag, startPoint x: 1033, startPoint y: 244, endPoint x: 500, endPoint y: 227, distance: 533.3
click at [500, 227] on section "Title (required) Issues with Internet Payments. Start time (GMT+1) (required) […" at bounding box center [892, 169] width 790 height 442
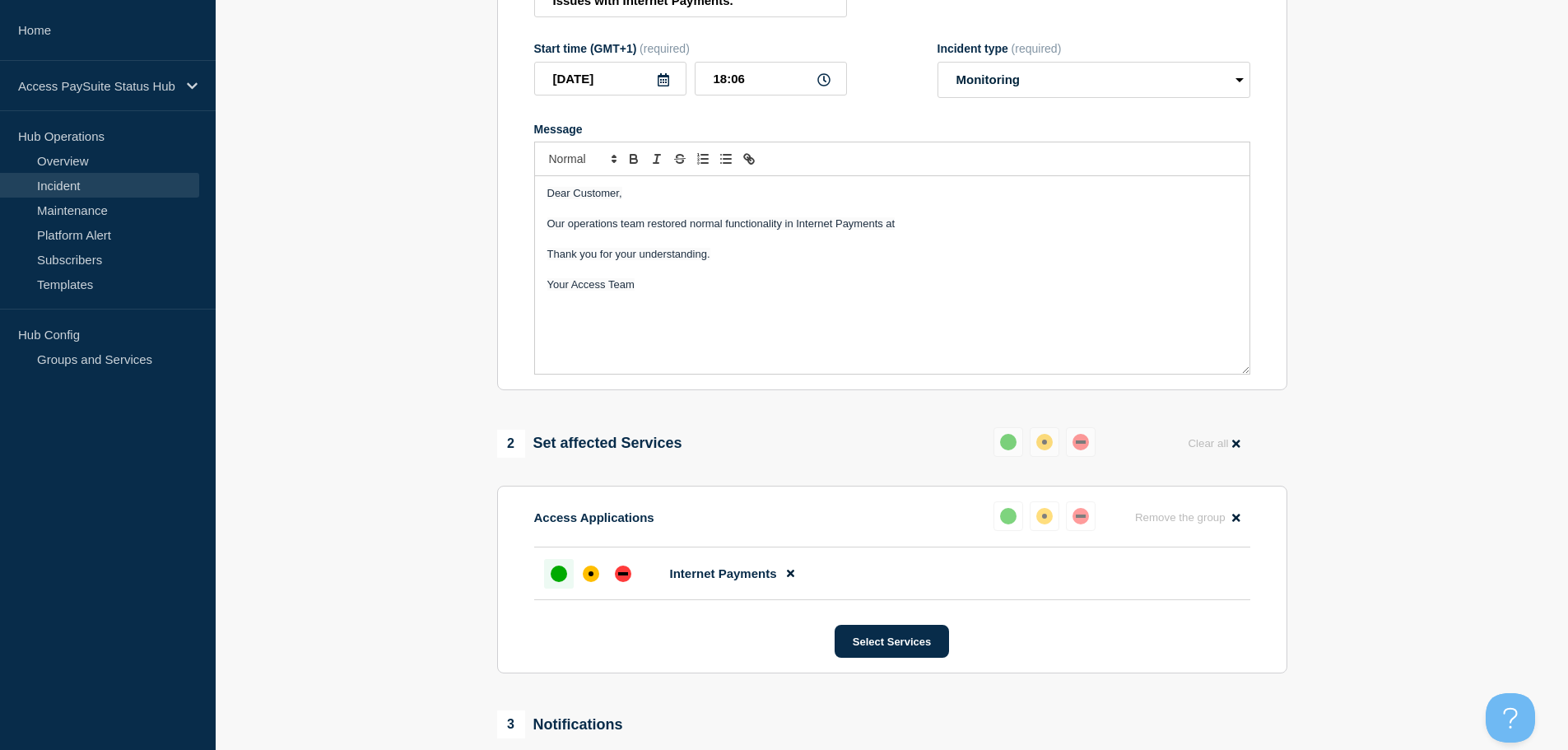
click at [934, 226] on p "Our operations team restored normal functionality in Internet Payments at" at bounding box center [892, 223] width 690 height 14
click at [647, 226] on span "Our operations team restored normal functionality in Internet Payments at ~17:40" at bounding box center [738, 223] width 384 height 13
click at [621, 229] on span "Our operations team restored normal functionality in Internet Payments at ~17:40" at bounding box center [738, 223] width 384 height 13
drag, startPoint x: 904, startPoint y: 228, endPoint x: 997, endPoint y: 228, distance: 93.0
click at [997, 228] on p "Our operations team has restored normal functionality in Internet Payments at ~…" at bounding box center [892, 223] width 690 height 14
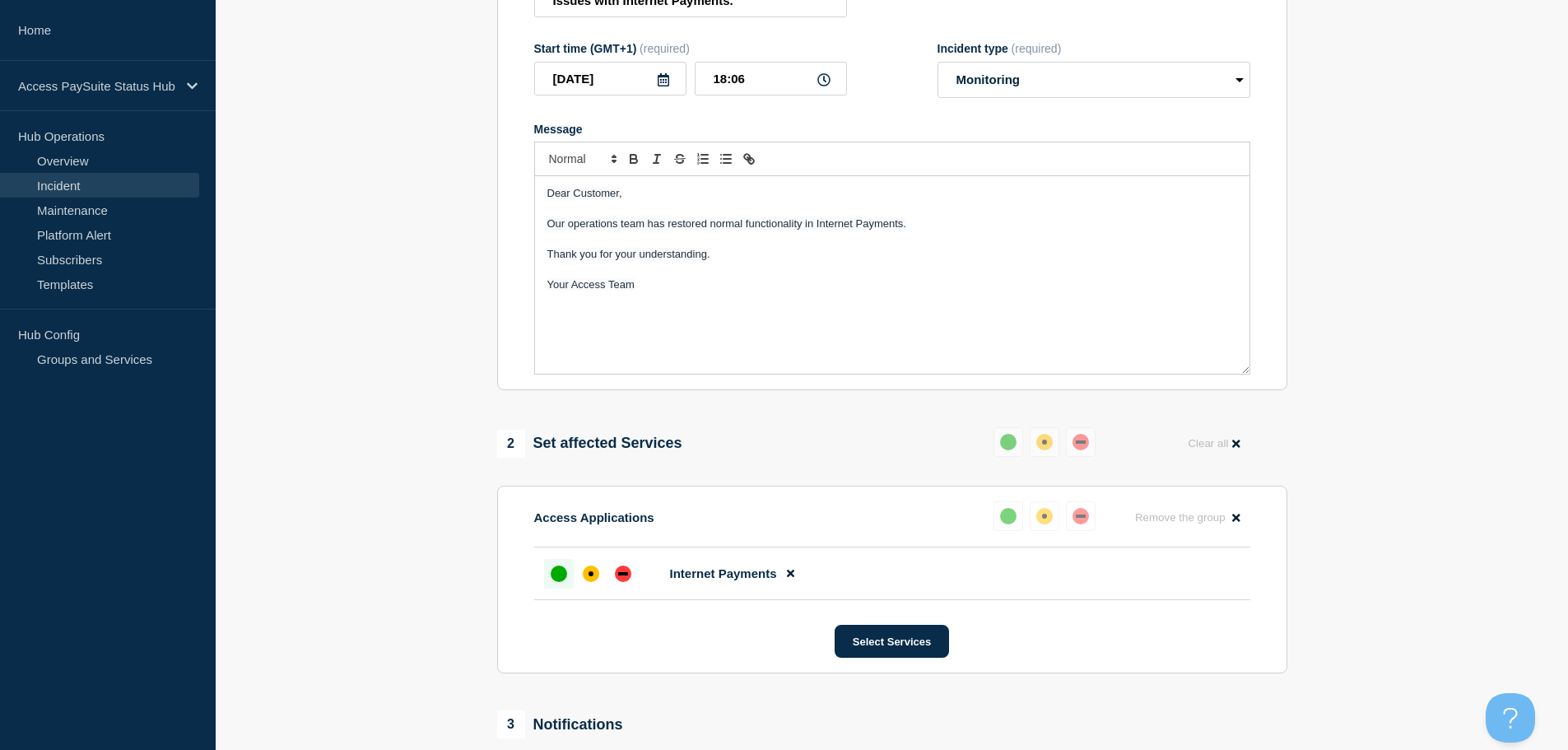
click at [670, 226] on span "Our operations team has restored normal functionality in Internet Payments." at bounding box center [727, 223] width 359 height 13
click at [648, 228] on span "Our operations team has restored normal functionality in Internet Payments." at bounding box center [727, 223] width 359 height 13
click at [892, 223] on p "Our operations team restored normal functionality in Internet Payments." at bounding box center [892, 223] width 690 height 14
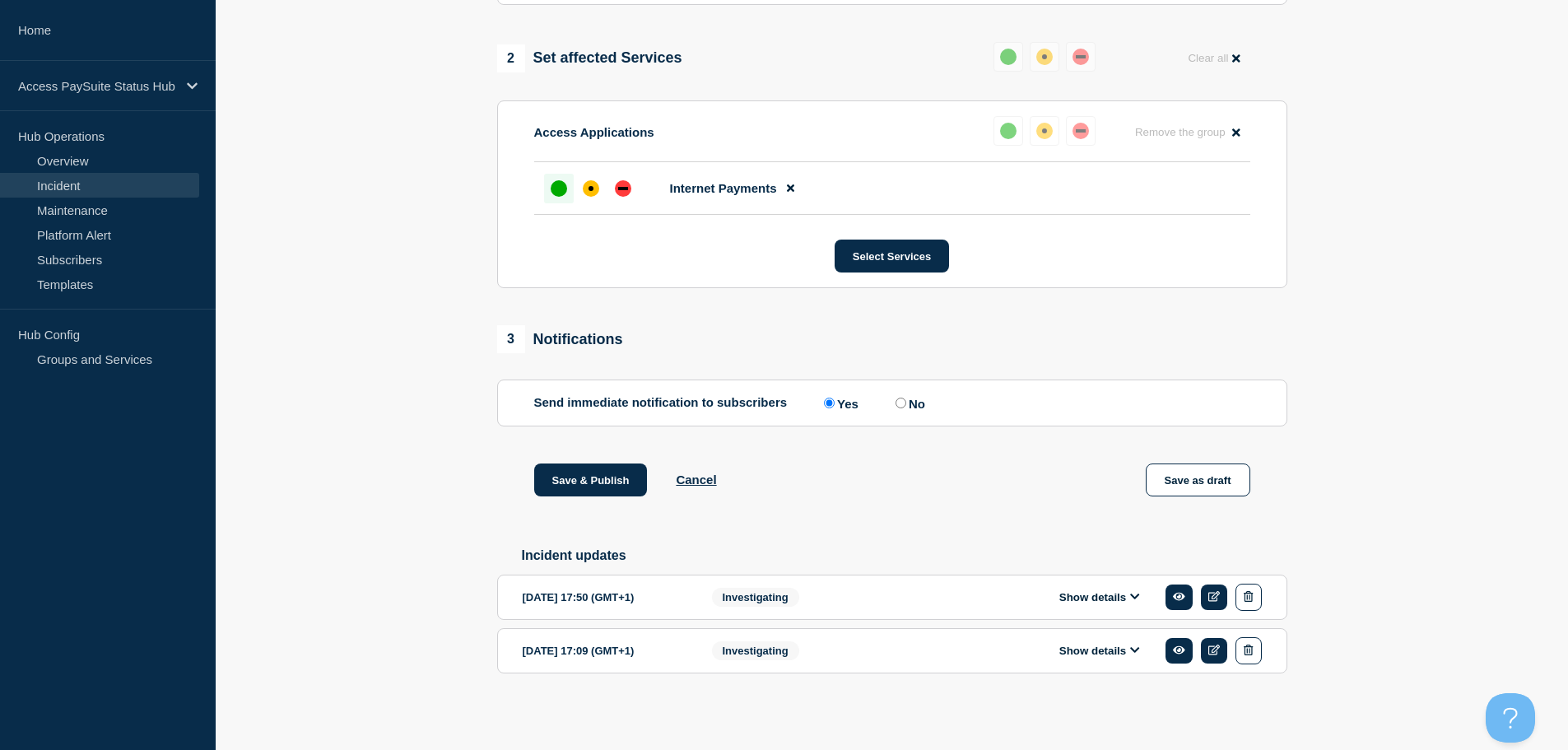
scroll to position [229, 0]
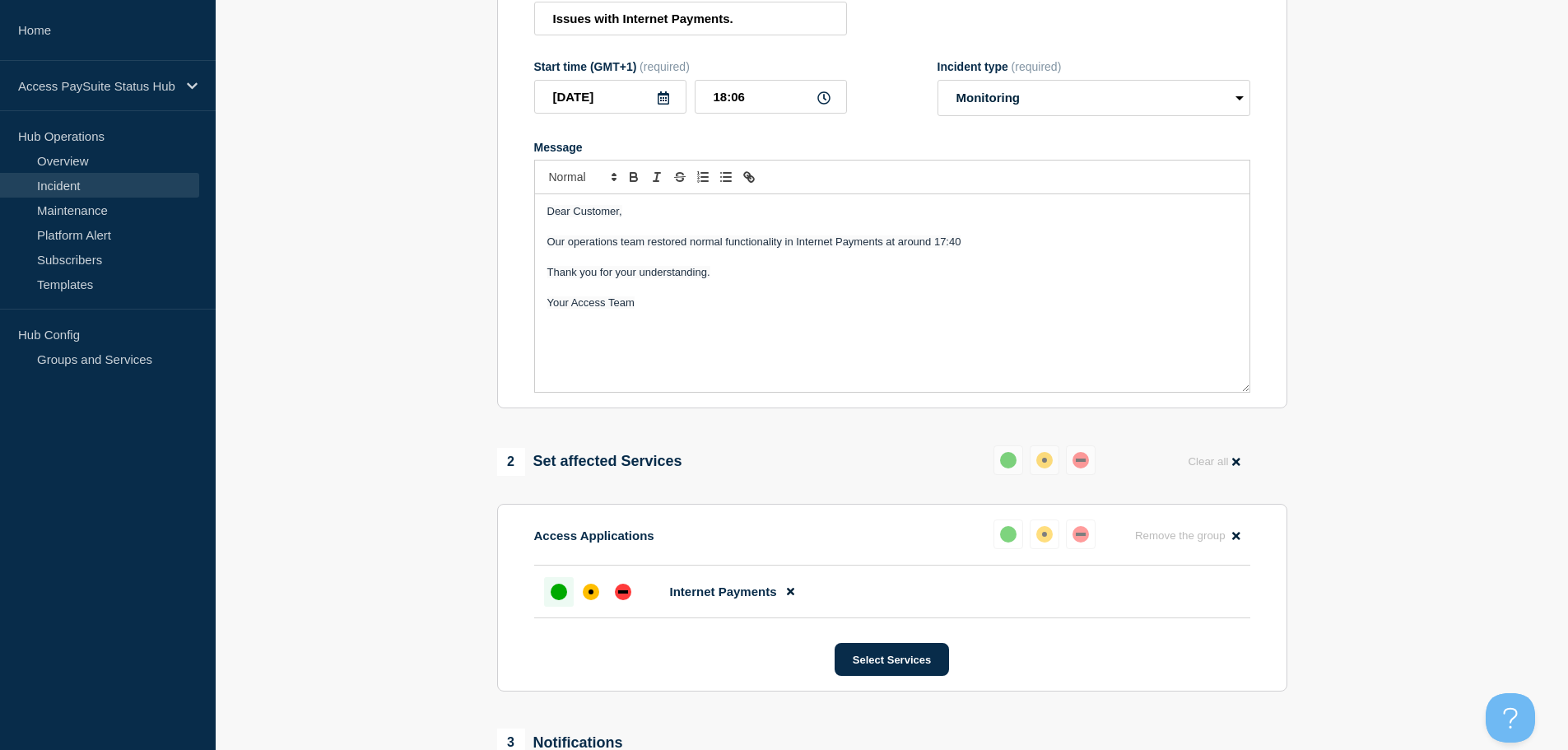
click at [647, 245] on span "Our operations team restored normal functionality in Internet Payments at aroun…" at bounding box center [754, 242] width 414 height 13
drag, startPoint x: 906, startPoint y: 246, endPoint x: 1037, endPoint y: 245, distance: 131.0
click at [1037, 245] on p "Our operations team has restored normal functionality in Internet Payments at a…" at bounding box center [892, 242] width 690 height 14
drag, startPoint x: 668, startPoint y: 245, endPoint x: 742, endPoint y: 240, distance: 74.2
click at [742, 240] on span "Our operations team has restored normal functionality in Internet Payments." at bounding box center [727, 242] width 359 height 13
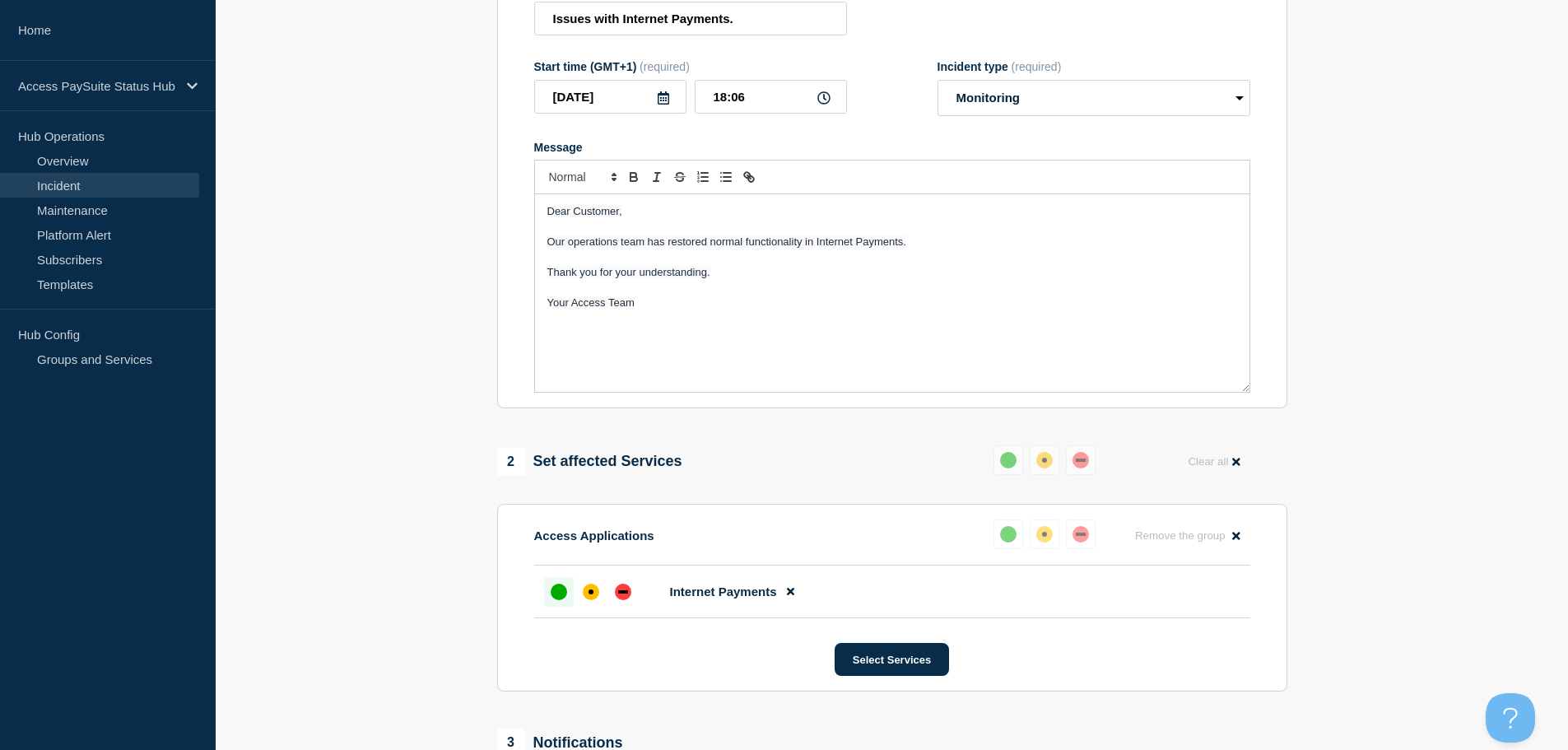
click at [691, 255] on p "Message" at bounding box center [892, 257] width 690 height 14
drag, startPoint x: 667, startPoint y: 247, endPoint x: 813, endPoint y: 242, distance: 146.1
click at [813, 242] on span "Our operations team has restored normal functionality in Internet Payments." at bounding box center [727, 242] width 359 height 13
click at [930, 246] on p "Our operations team has fixed the issue which affected Internet Payments." at bounding box center [892, 242] width 690 height 14
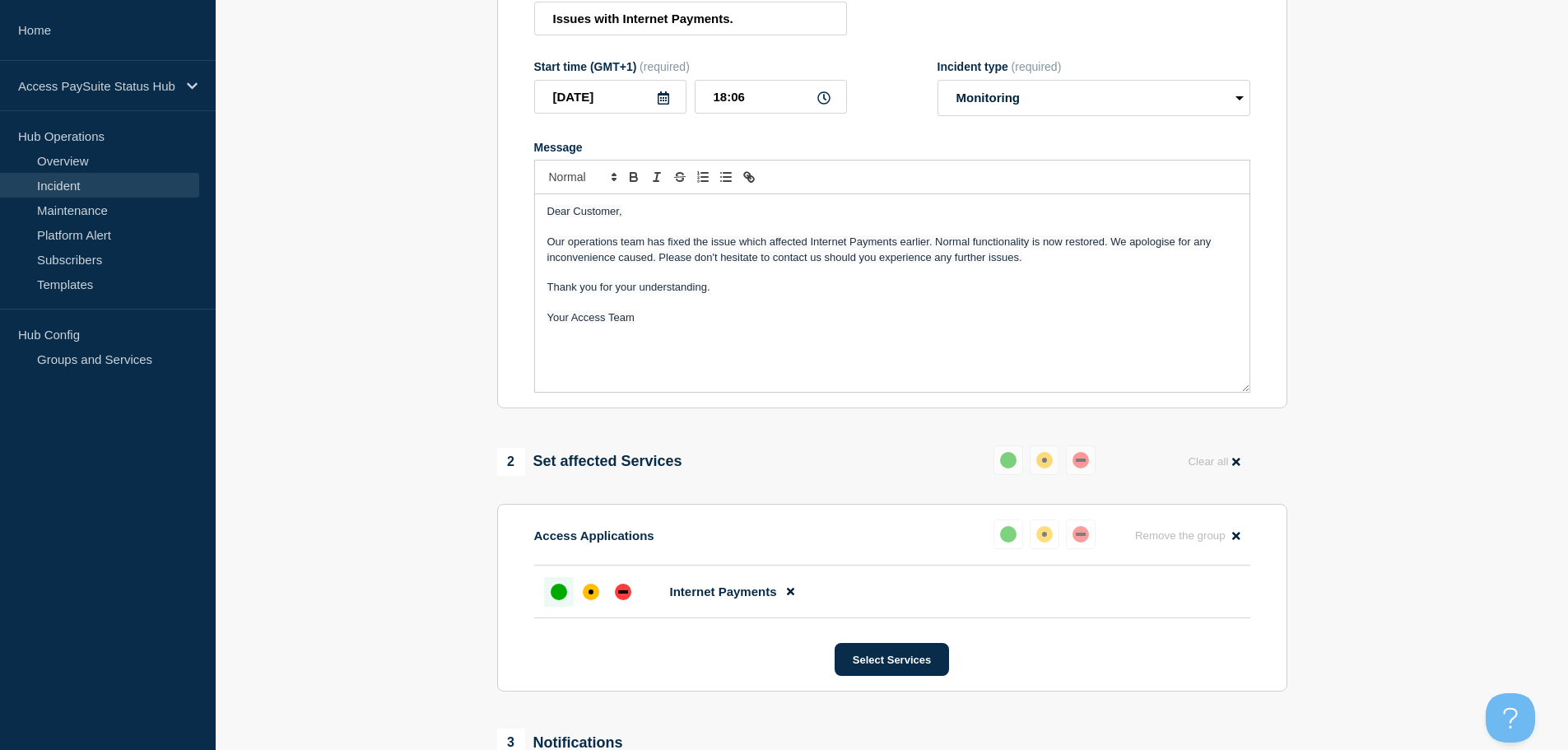
click at [880, 293] on p "Thank you for your understanding." at bounding box center [892, 287] width 690 height 14
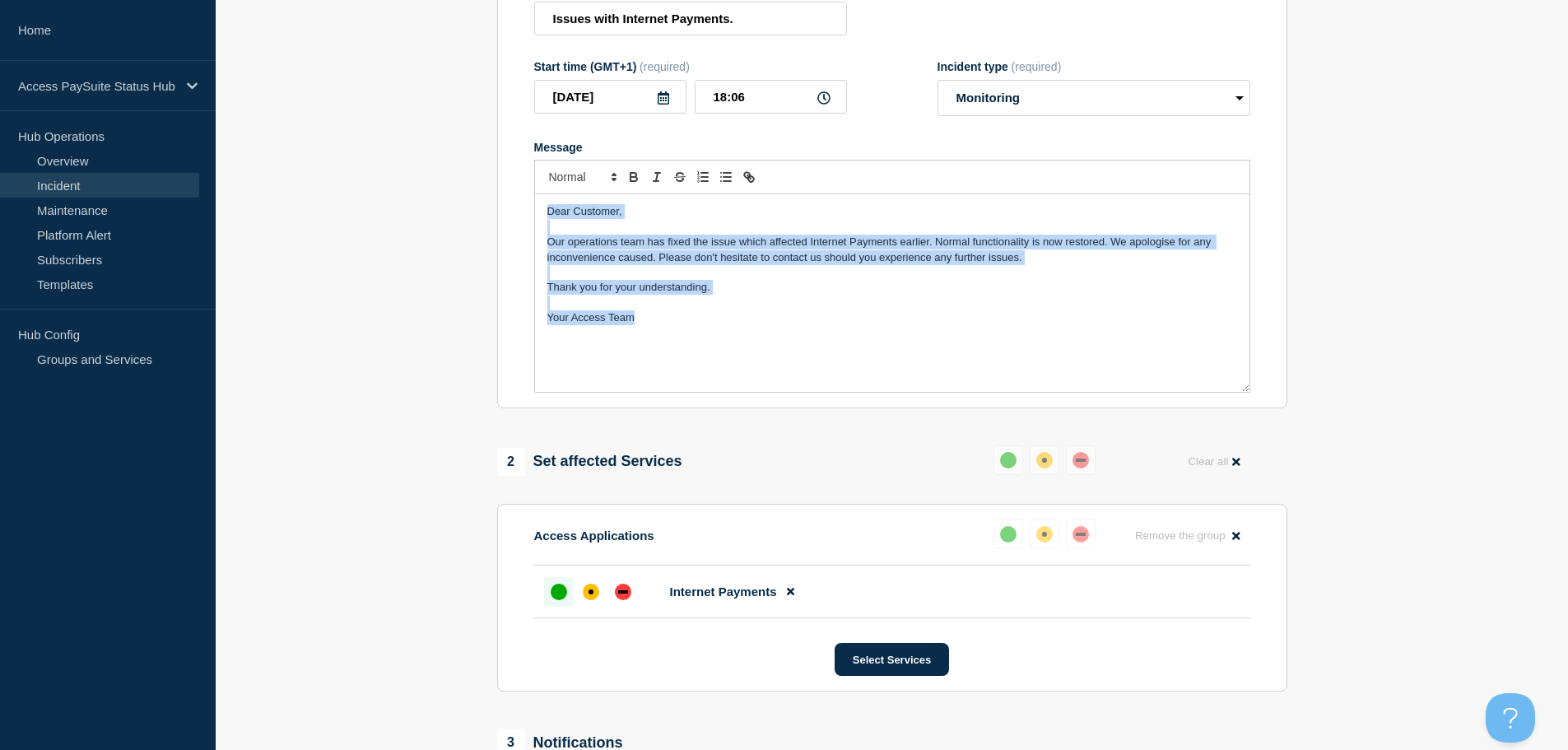
copy div "Dear Customer, Our operations team has fixed the issue which affected Internet …"
click at [770, 329] on div "Dear Customer, Our operations team has fixed the issue which affected Internet …" at bounding box center [892, 293] width 715 height 198
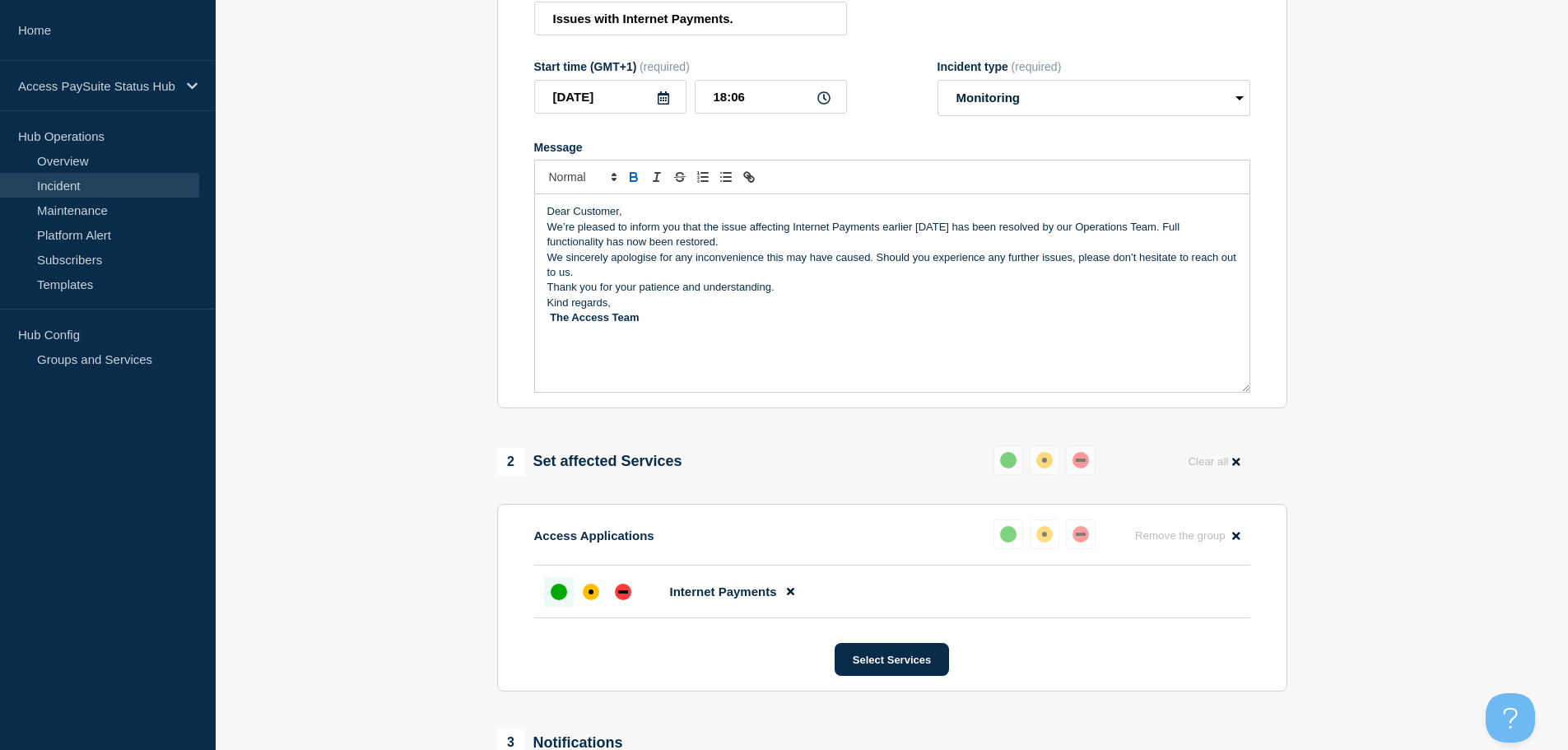
click at [627, 216] on p "Dear Customer," at bounding box center [892, 211] width 690 height 14
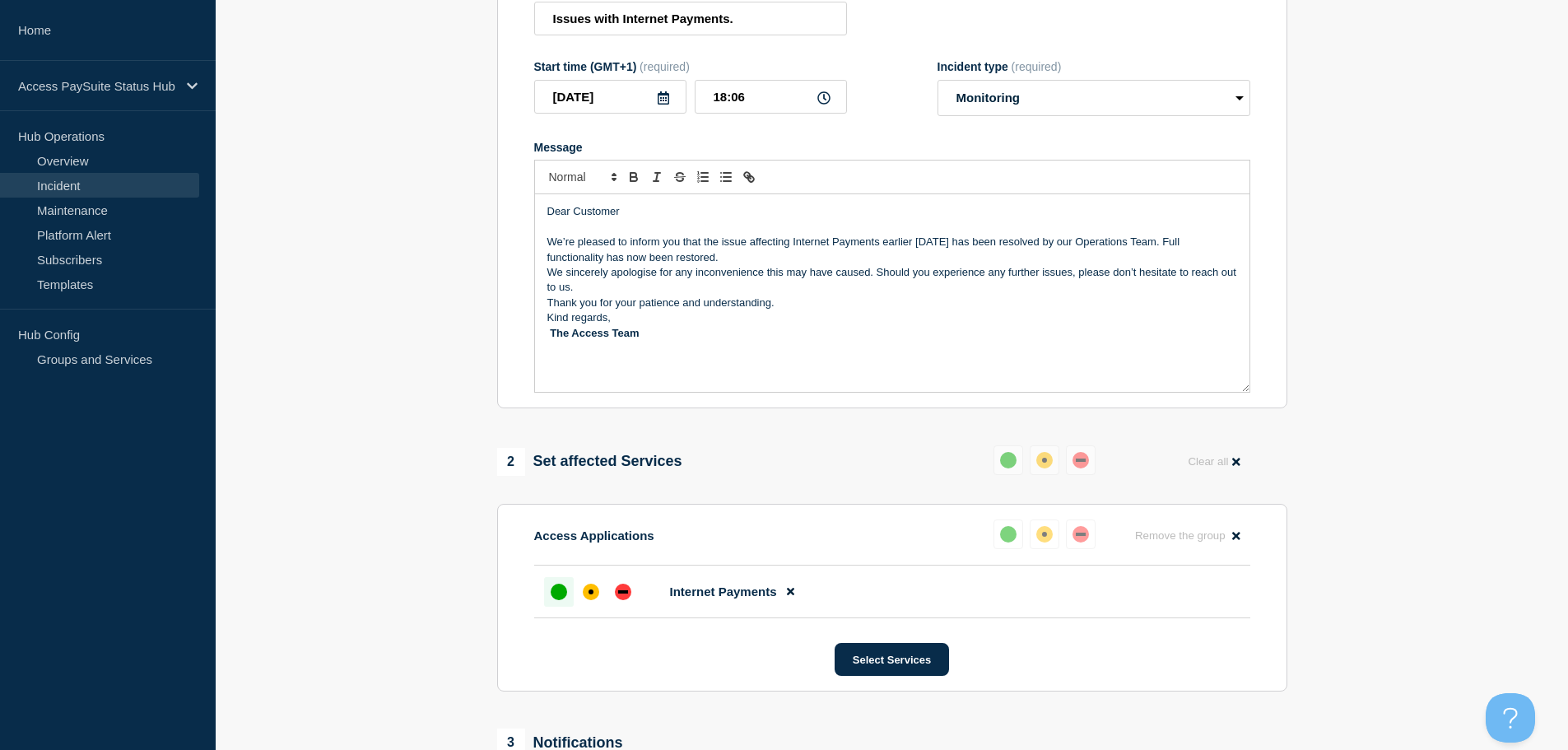
click at [671, 262] on p "We’re pleased to inform you that the issue affecting Internet Payments earlier …" at bounding box center [892, 250] width 690 height 31
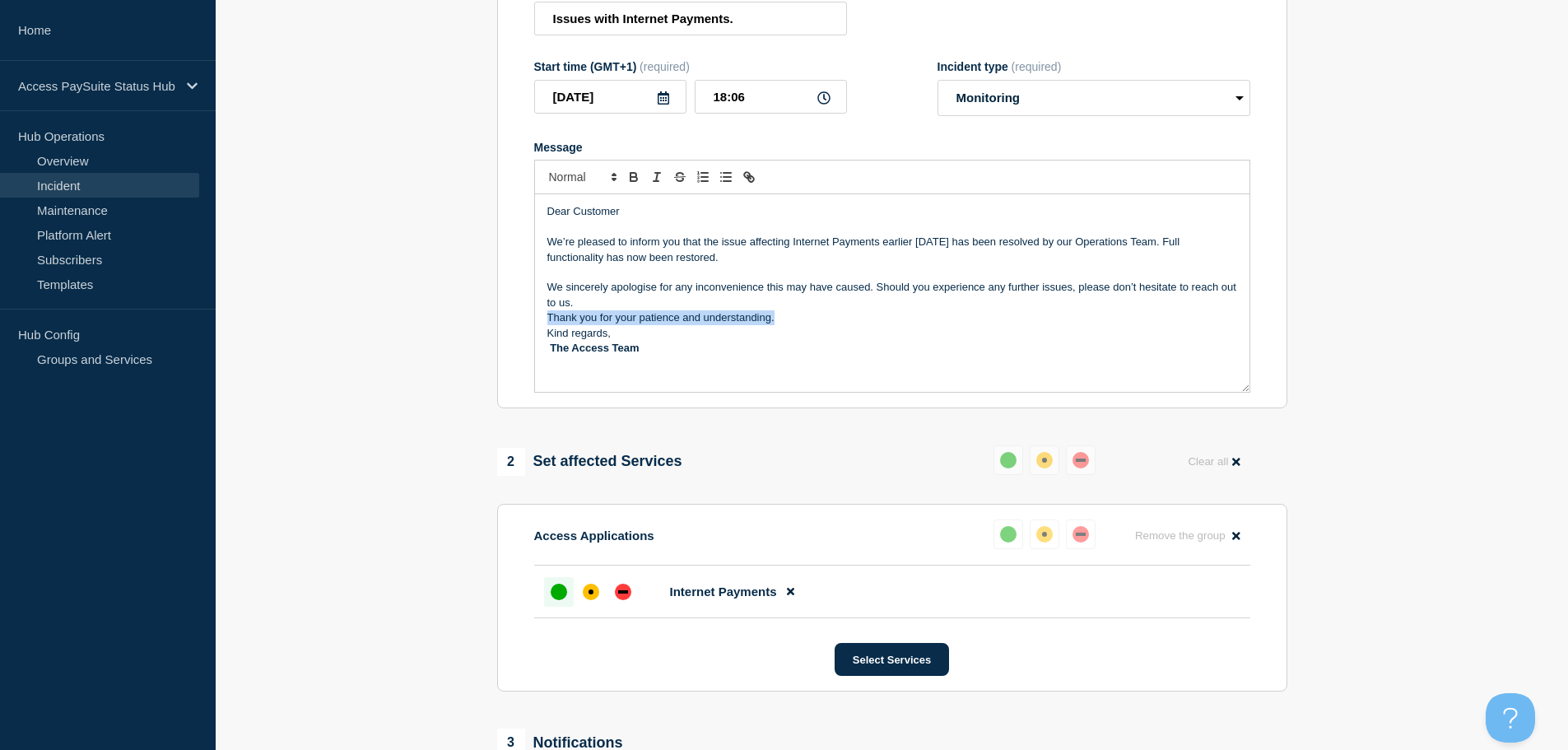
drag, startPoint x: 647, startPoint y: 326, endPoint x: 530, endPoint y: 319, distance: 117.2
click at [530, 319] on section "Title (required) Issues with Internet Payments. Start time (GMT+1) (required) […" at bounding box center [892, 187] width 790 height 442
click at [619, 340] on p "Kind regards," at bounding box center [892, 333] width 690 height 14
click at [549, 365] on p "The Access Team" at bounding box center [892, 364] width 690 height 14
click at [638, 333] on p "Kind regards," at bounding box center [892, 333] width 690 height 14
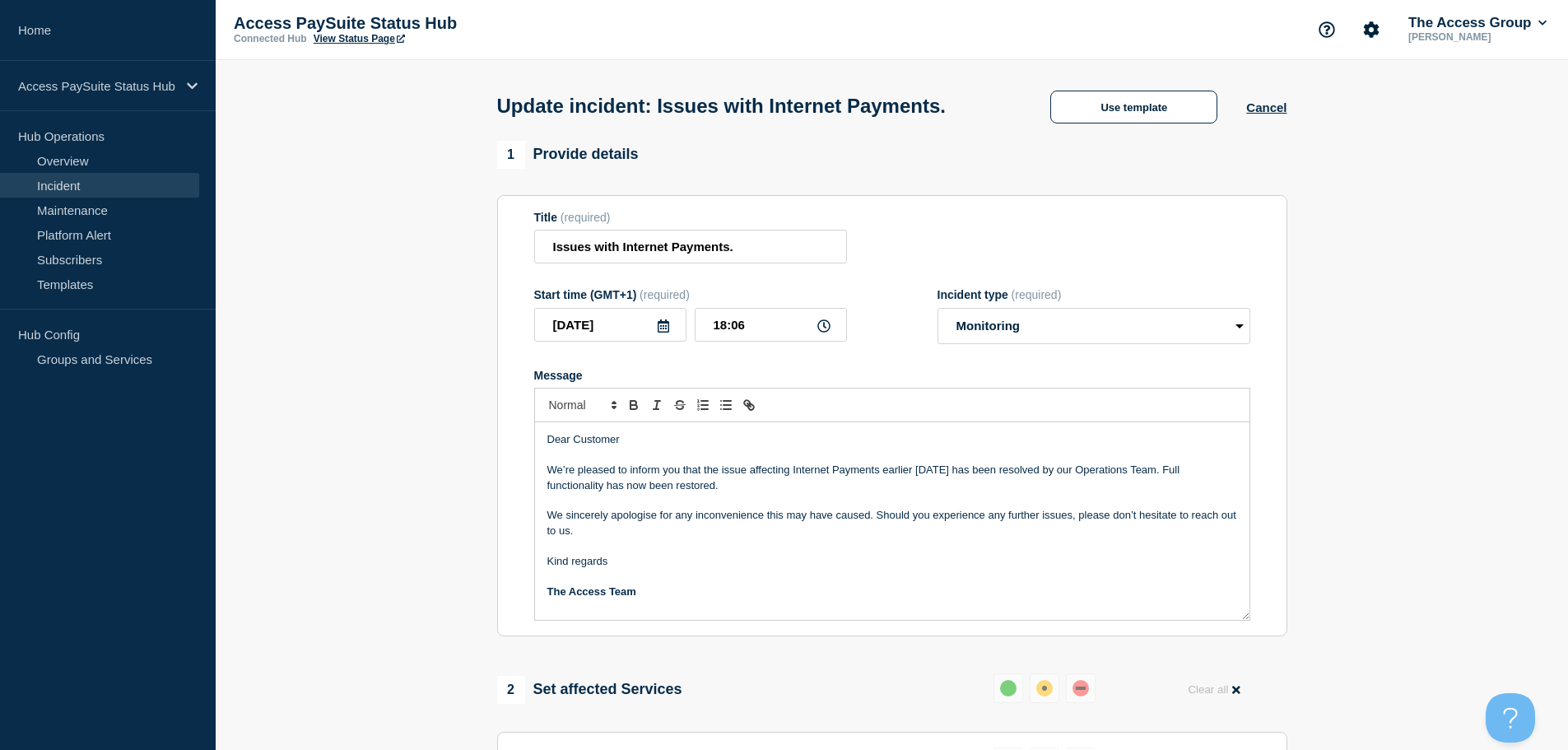
scroll to position [0, 0]
drag, startPoint x: 647, startPoint y: 596, endPoint x: 532, endPoint y: 592, distance: 115.1
click at [532, 592] on section "Title (required) Issues with Internet Payments. Start time (GMT+1) (required) […" at bounding box center [892, 416] width 790 height 442
click at [1070, 323] on select "Select option Investigating Identified Monitoring Resolved" at bounding box center [1094, 327] width 313 height 37
select select "resolved"
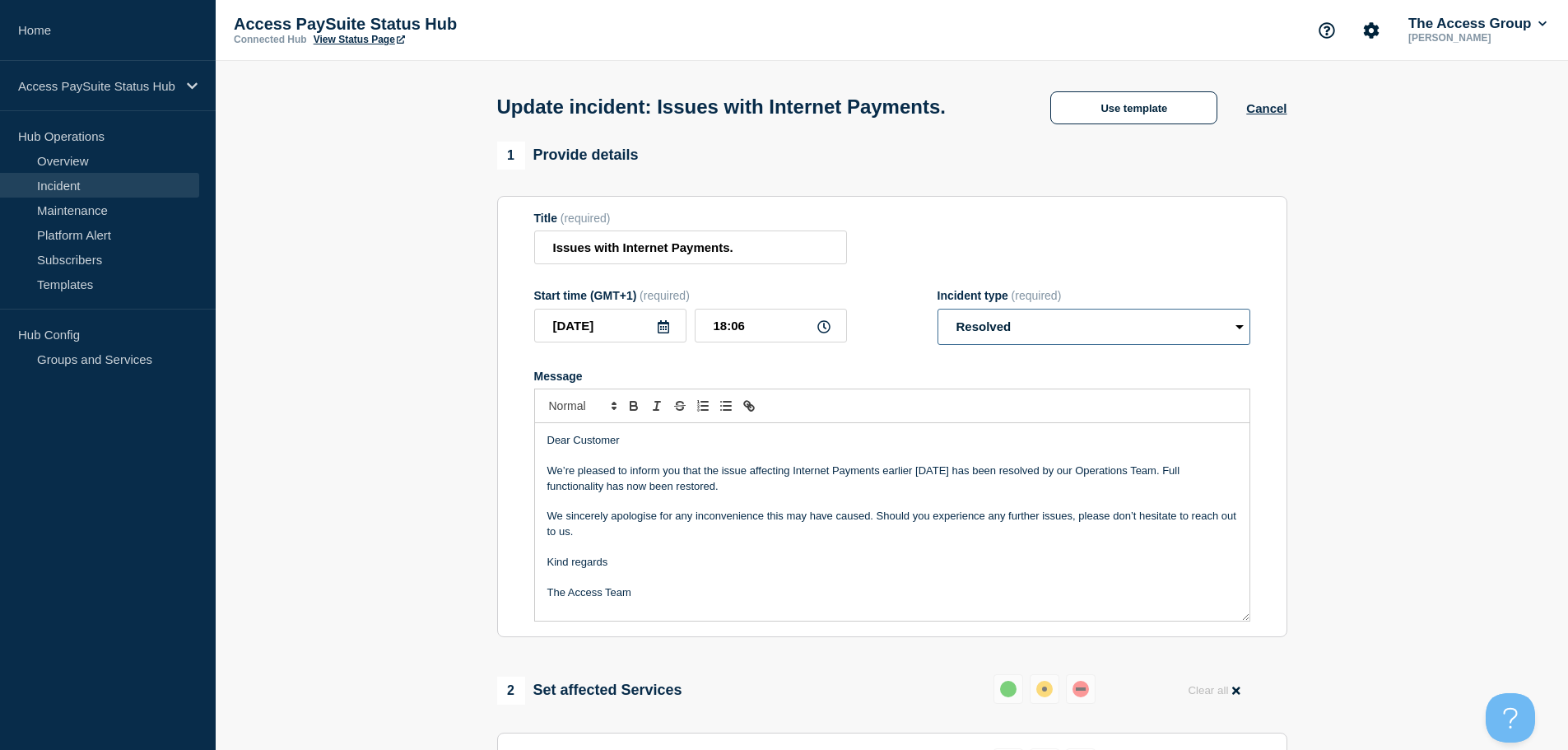
click at [938, 312] on select "Select option Investigating Identified Monitoring Resolved" at bounding box center [1094, 327] width 313 height 37
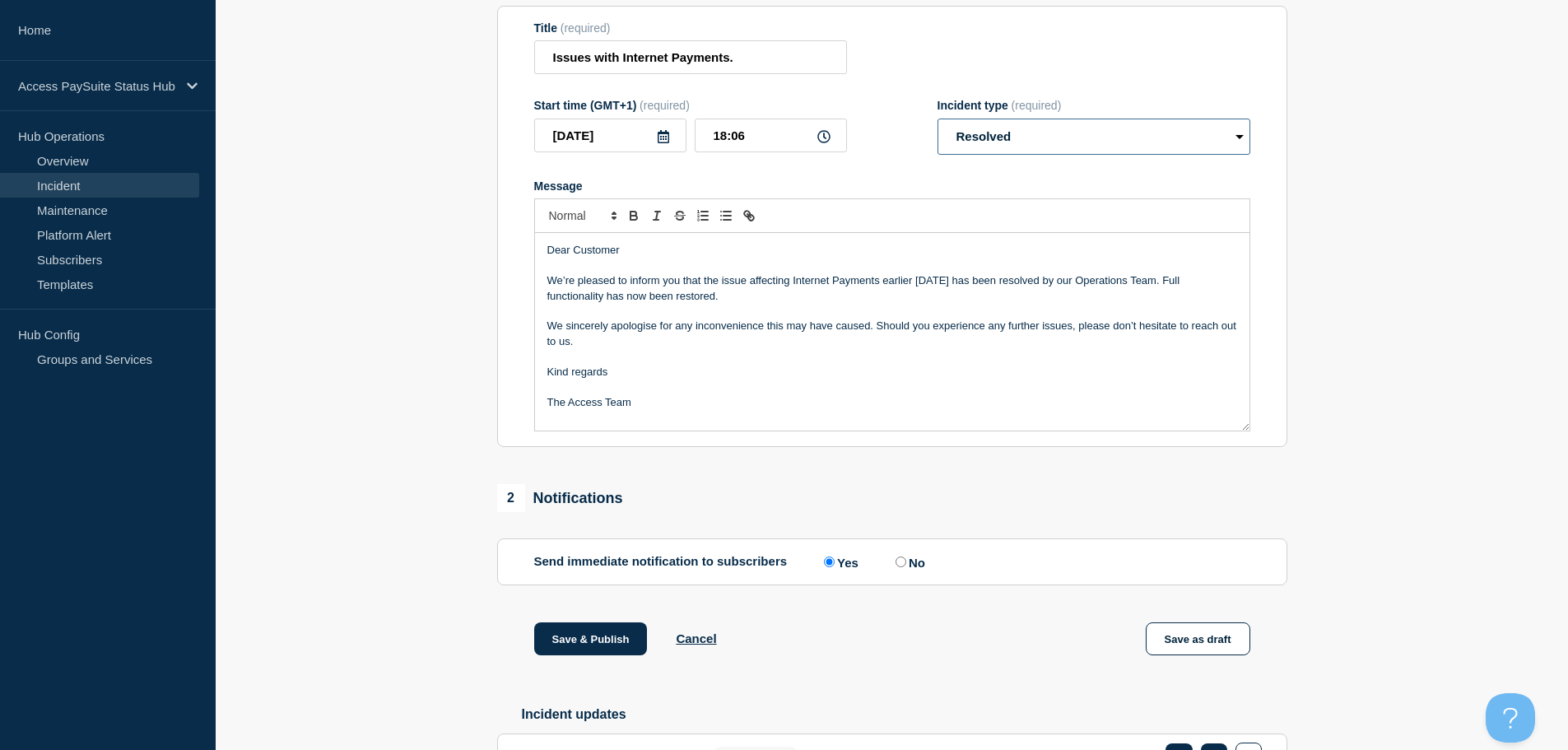
scroll to position [358, 0]
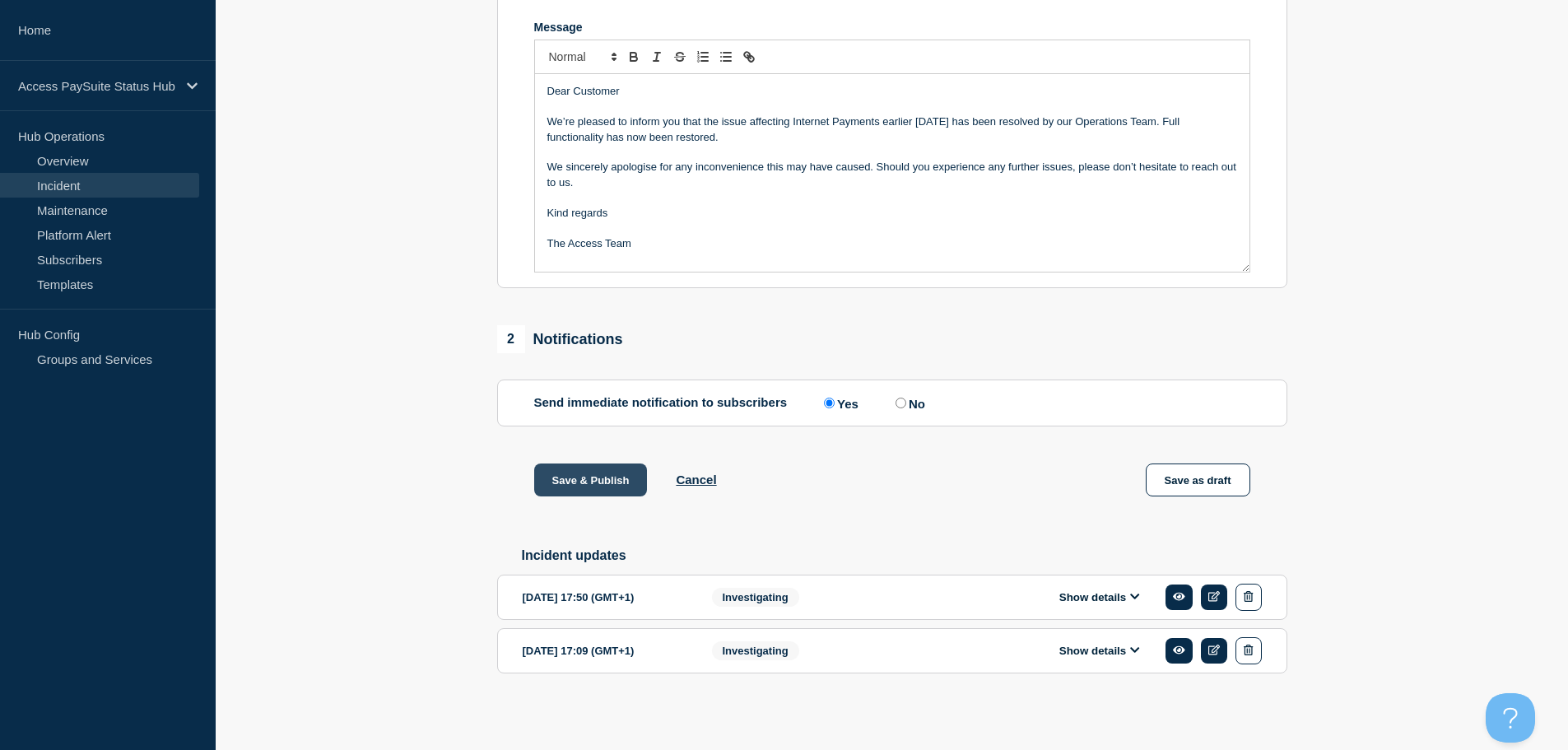
click at [582, 473] on button "Save & Publish" at bounding box center [591, 480] width 114 height 33
